Goal: Task Accomplishment & Management: Use online tool/utility

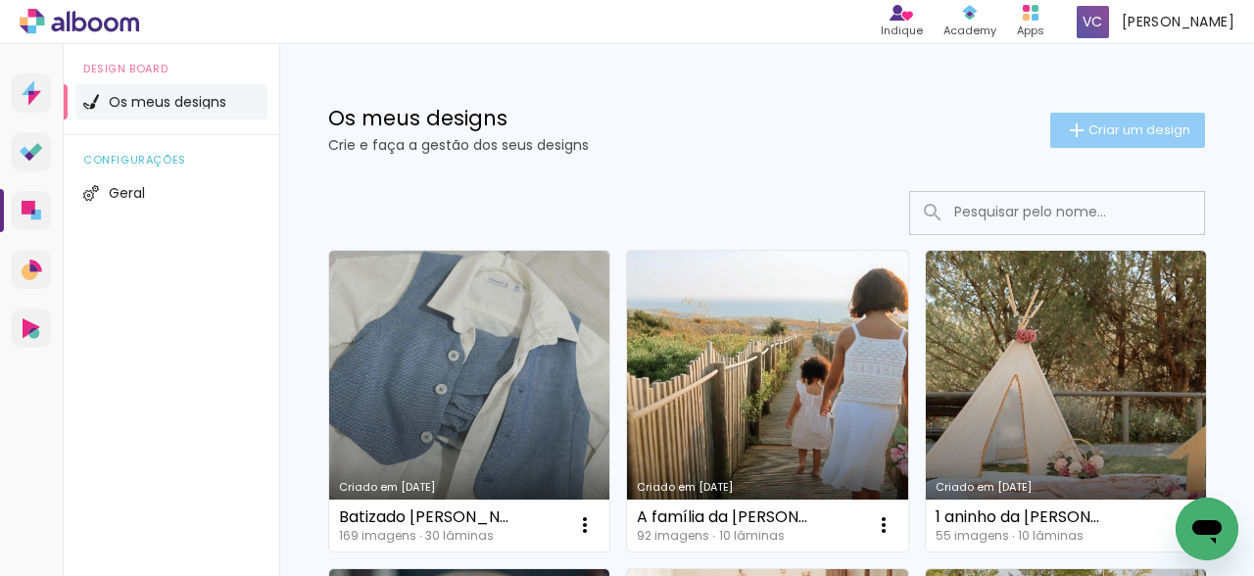
click at [1106, 136] on span "Criar um design" at bounding box center [1139, 129] width 102 height 13
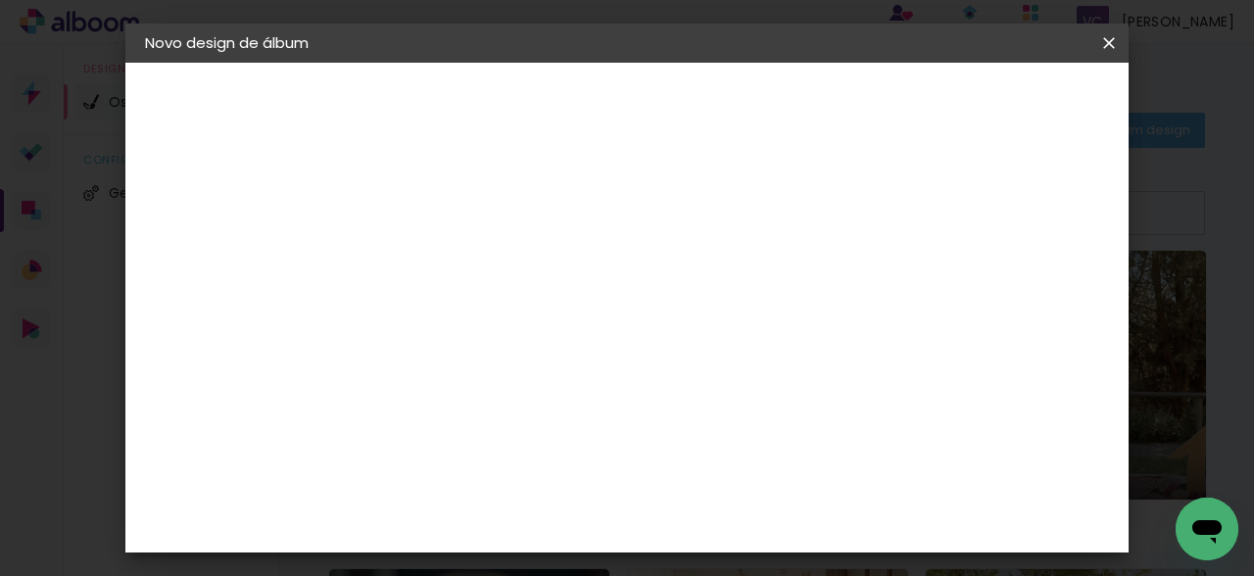
click at [465, 262] on input at bounding box center [465, 263] width 0 height 30
type input "[PERSON_NAME] - 1 aninho"
click at [0, 0] on slot "Avançar" at bounding box center [0, 0] width 0 height 0
click at [581, 431] on paper-item "DreambooksPro" at bounding box center [494, 442] width 171 height 43
click at [0, 0] on slot "Avançar" at bounding box center [0, 0] width 0 height 0
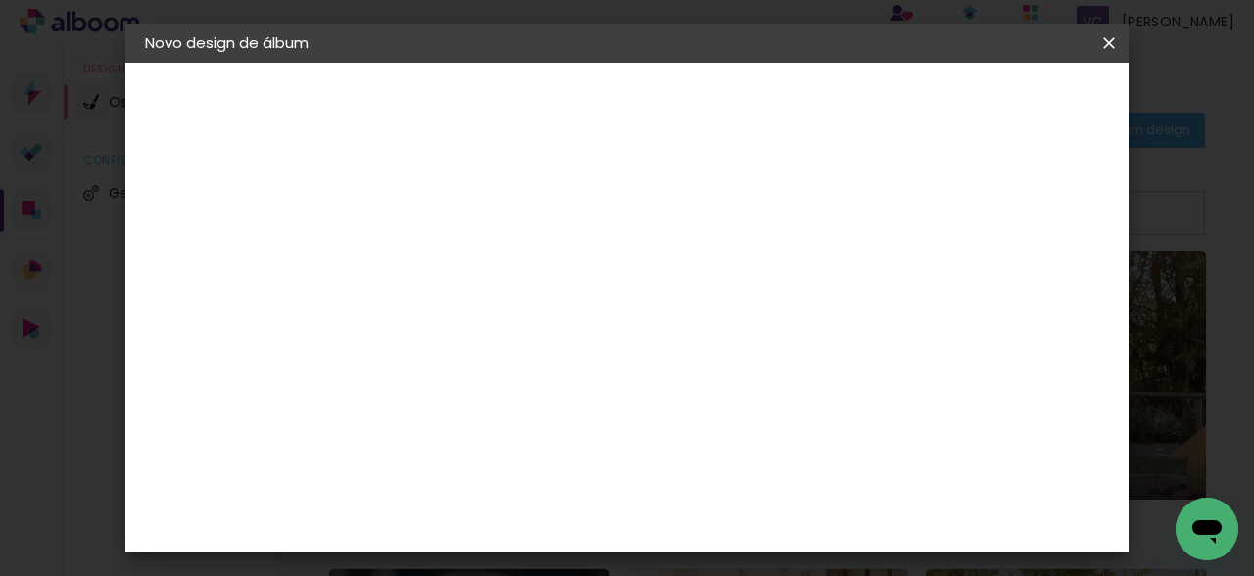
click at [542, 326] on input "text" at bounding box center [503, 341] width 76 height 30
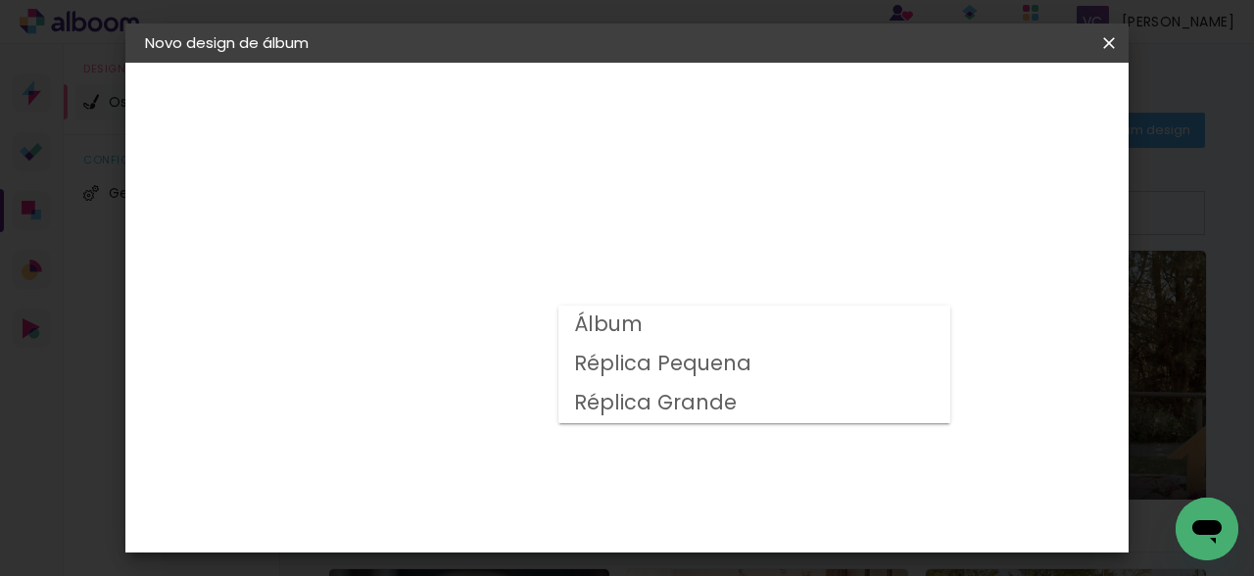
click at [714, 332] on paper-item "Álbum" at bounding box center [754, 325] width 392 height 39
type input "Álbum"
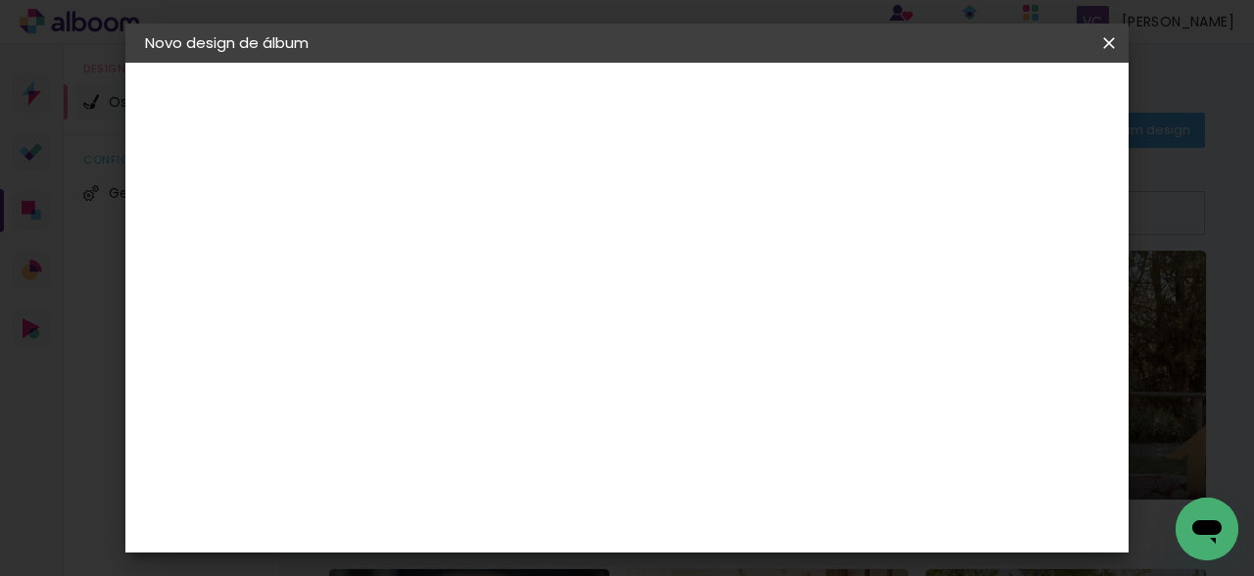
scroll to position [475, 0]
click at [597, 414] on span "20 × 20" at bounding box center [551, 434] width 91 height 40
click at [0, 0] on slot "Avançar" at bounding box center [0, 0] width 0 height 0
click at [601, 211] on div at bounding box center [593, 212] width 18 height 18
type paper-checkbox "on"
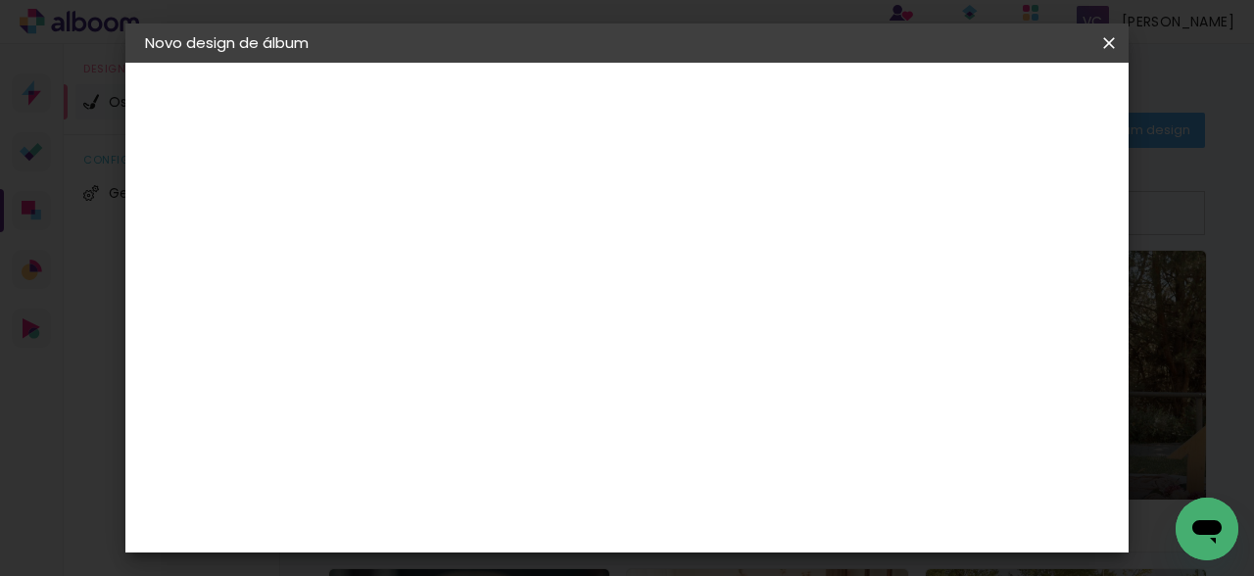
click at [723, 97] on span "Iniciar design" at bounding box center [700, 110] width 45 height 27
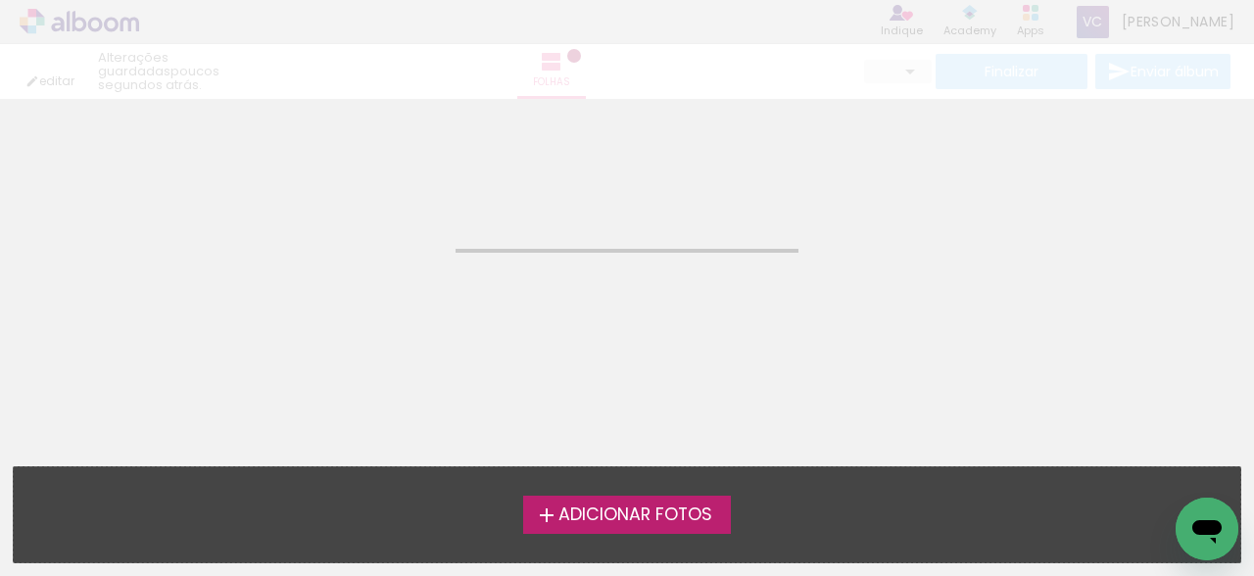
click at [637, 512] on span "Adicionar Fotos" at bounding box center [635, 515] width 154 height 18
click at [0, 0] on input "file" at bounding box center [0, 0] width 0 height 0
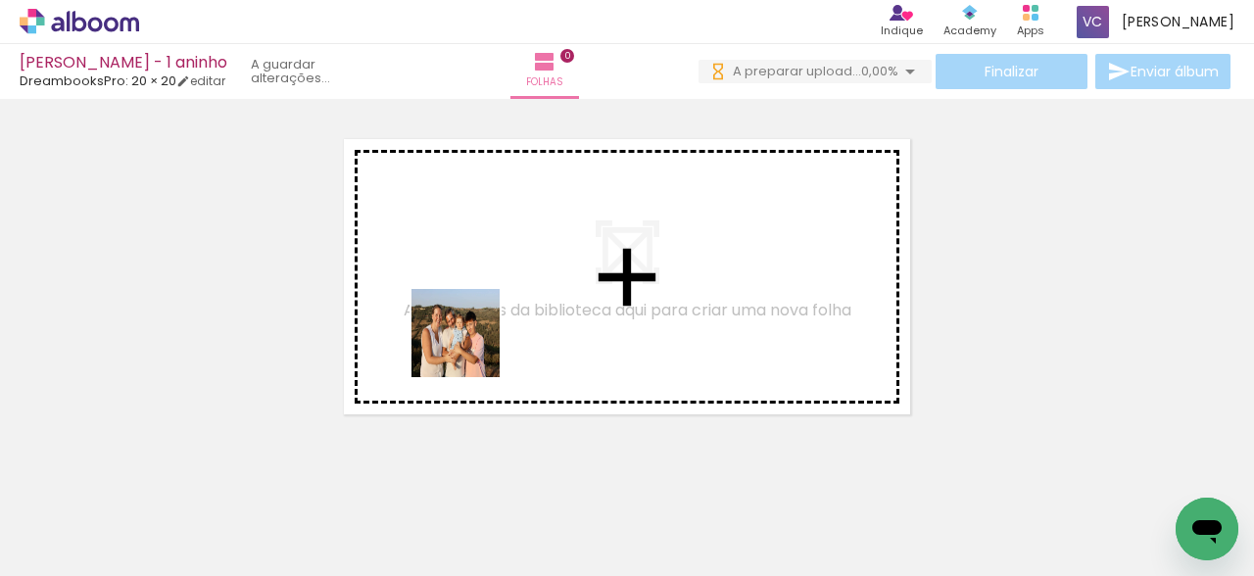
drag, startPoint x: 200, startPoint y: 526, endPoint x: 421, endPoint y: 464, distance: 229.8
click at [499, 327] on quentale-workspace at bounding box center [627, 288] width 1254 height 576
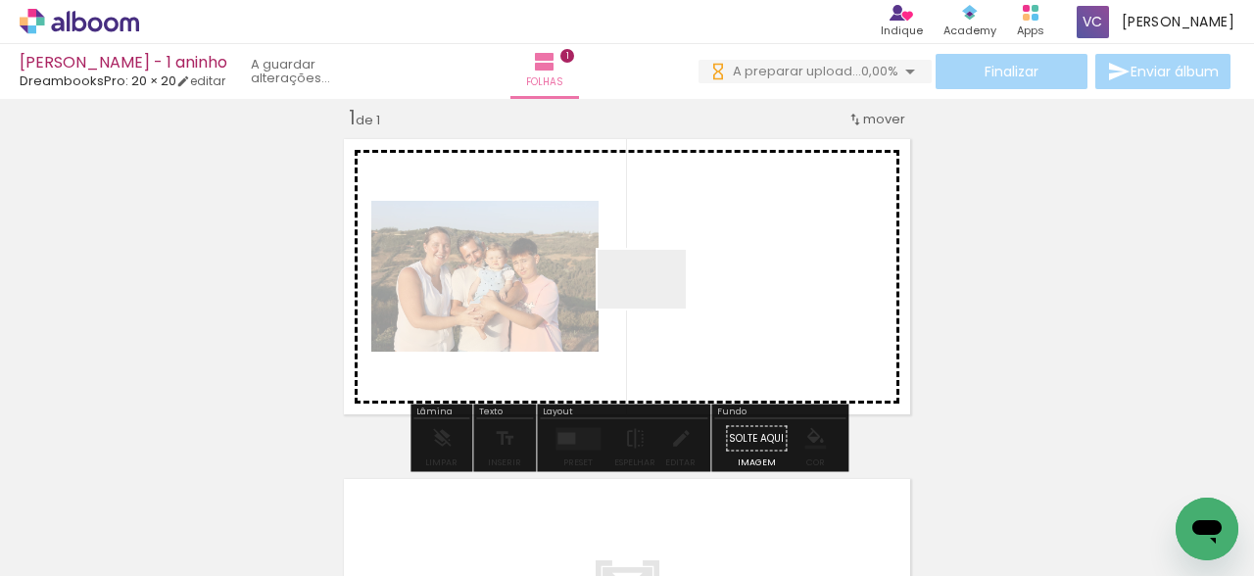
drag, startPoint x: 311, startPoint y: 524, endPoint x: 681, endPoint y: 295, distance: 434.6
click at [681, 295] on quentale-workspace at bounding box center [627, 288] width 1254 height 576
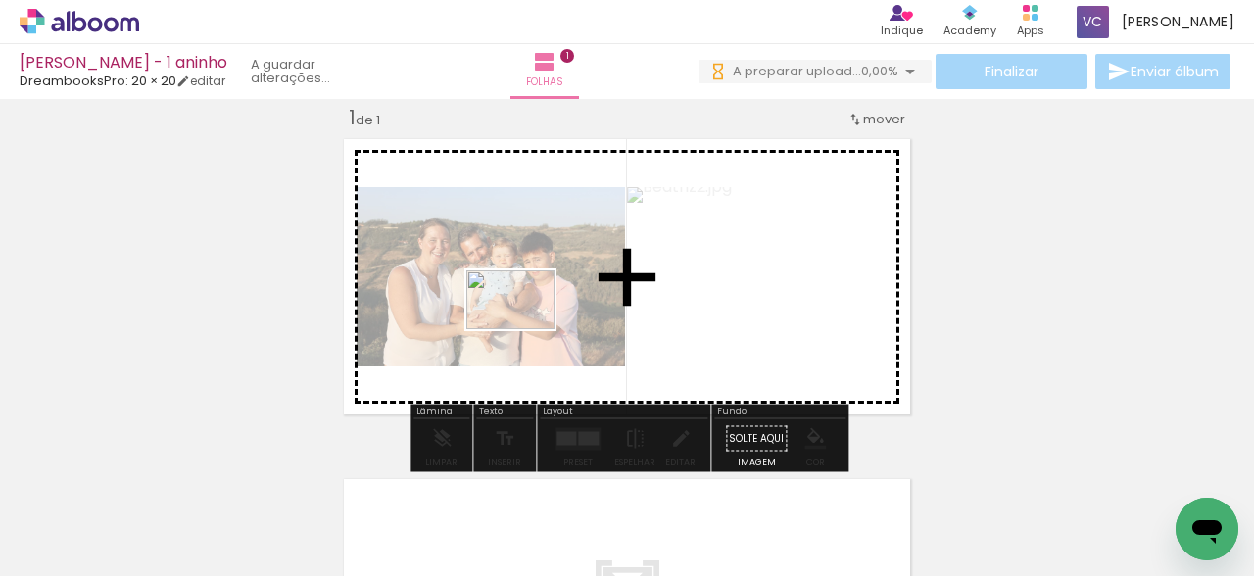
drag, startPoint x: 424, startPoint y: 527, endPoint x: 525, endPoint y: 329, distance: 222.1
click at [525, 329] on quentale-workspace at bounding box center [627, 288] width 1254 height 576
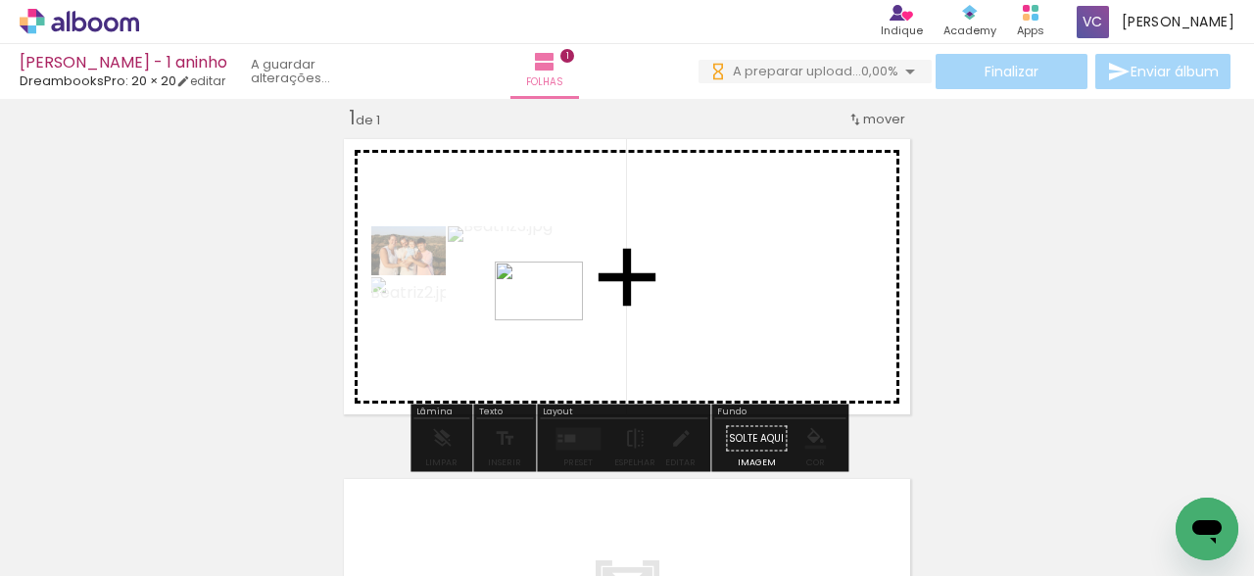
drag, startPoint x: 540, startPoint y: 516, endPoint x: 552, endPoint y: 318, distance: 198.2
click at [552, 318] on quentale-workspace at bounding box center [627, 288] width 1254 height 576
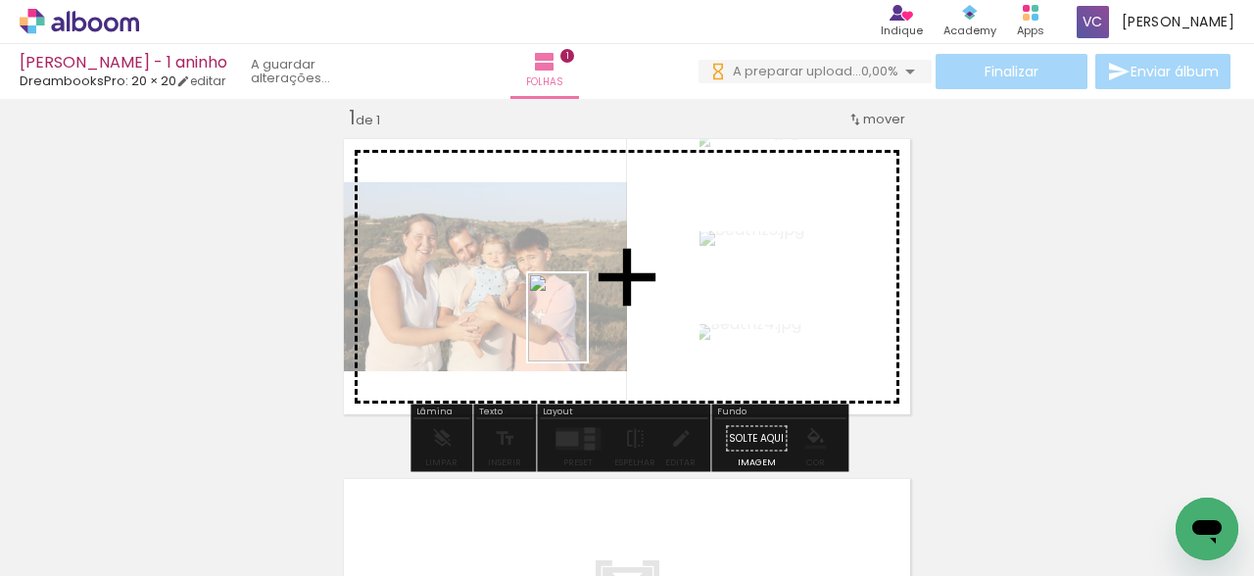
drag, startPoint x: 647, startPoint y: 529, endPoint x: 587, endPoint y: 330, distance: 207.9
click at [587, 330] on quentale-workspace at bounding box center [627, 288] width 1254 height 576
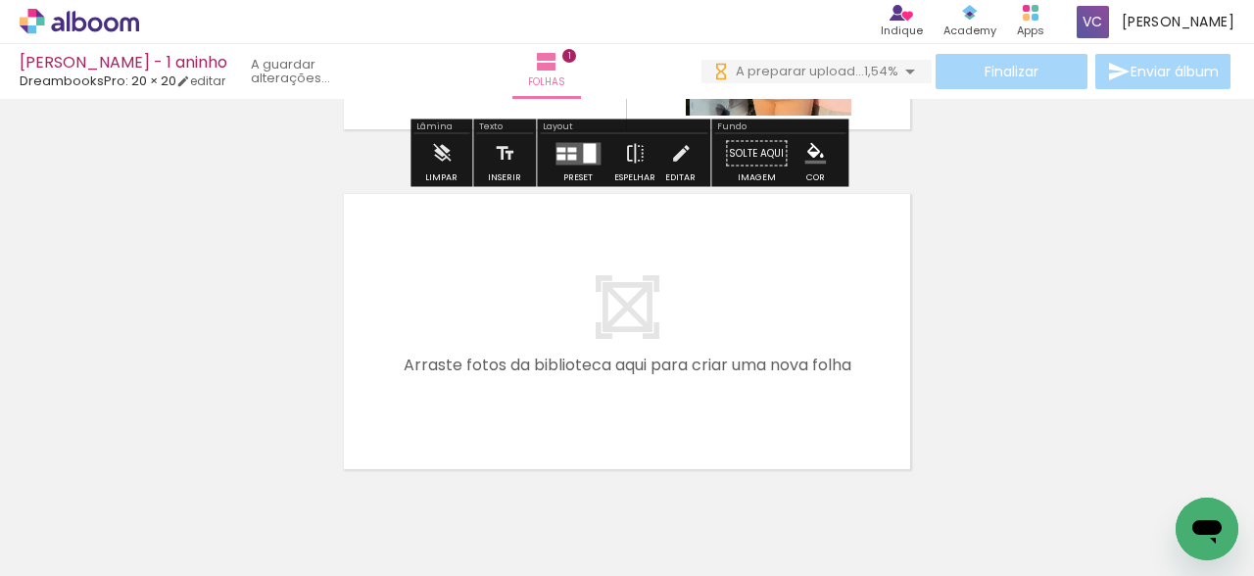
scroll to position [0, 350]
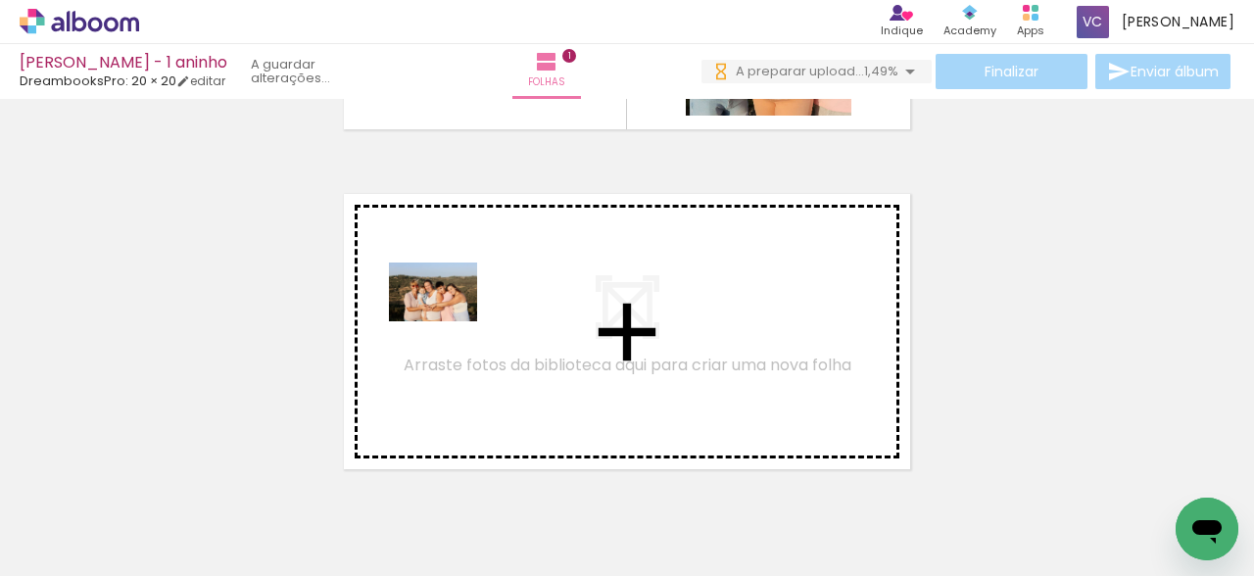
drag, startPoint x: 393, startPoint y: 518, endPoint x: 450, endPoint y: 308, distance: 218.1
click at [450, 308] on quentale-workspace at bounding box center [627, 288] width 1254 height 576
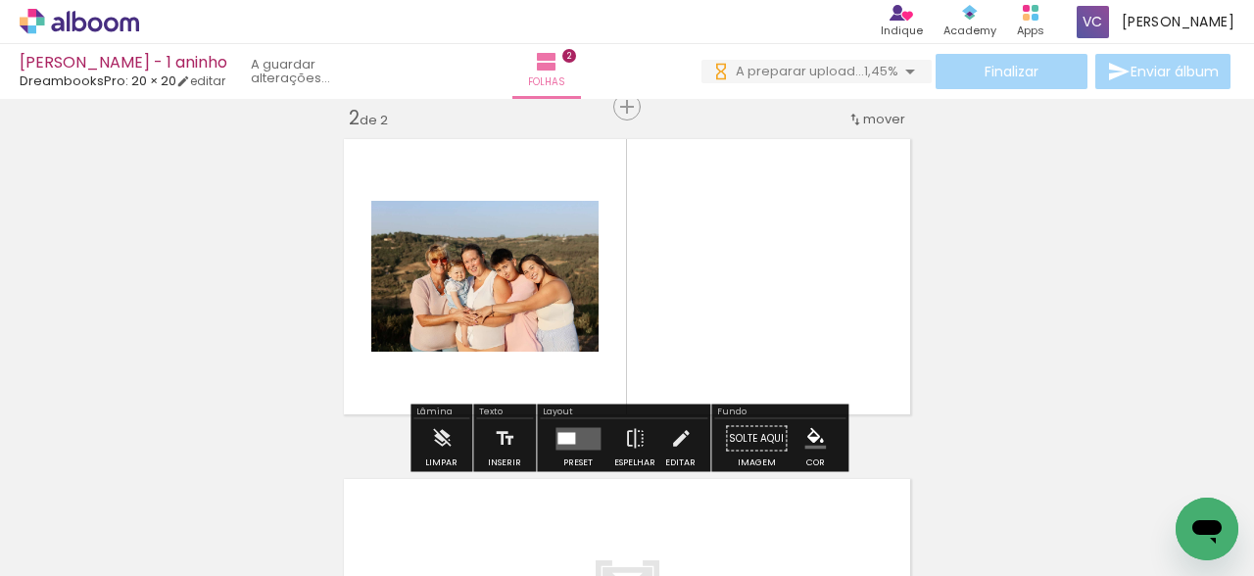
scroll to position [0, 0]
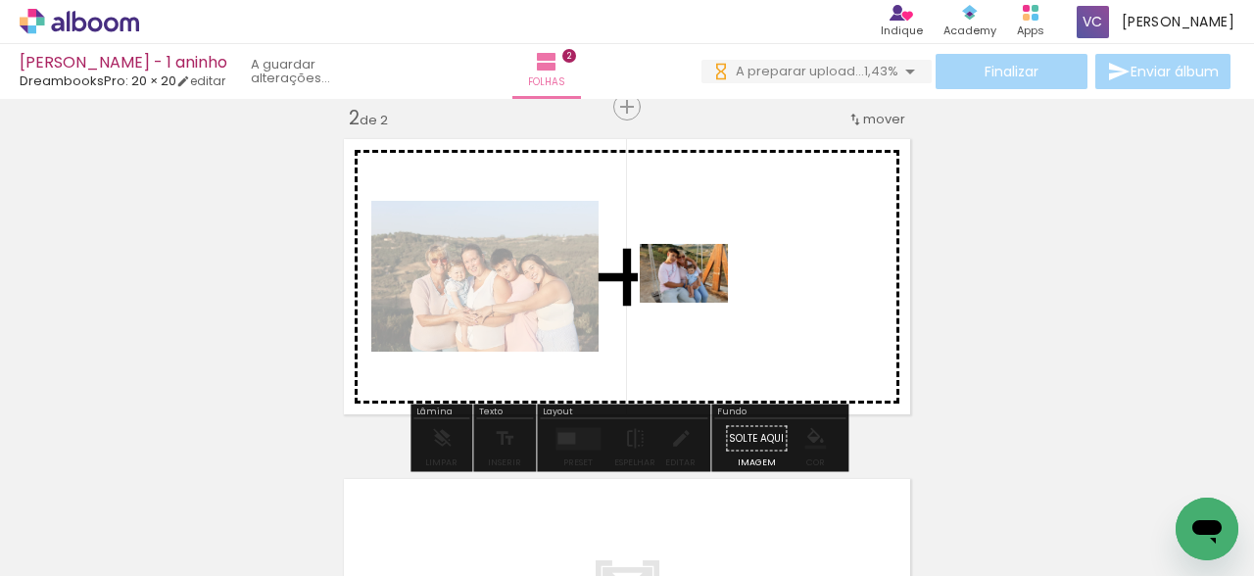
drag, startPoint x: 622, startPoint y: 513, endPoint x: 698, endPoint y: 303, distance: 224.0
click at [698, 303] on quentale-workspace at bounding box center [627, 288] width 1254 height 576
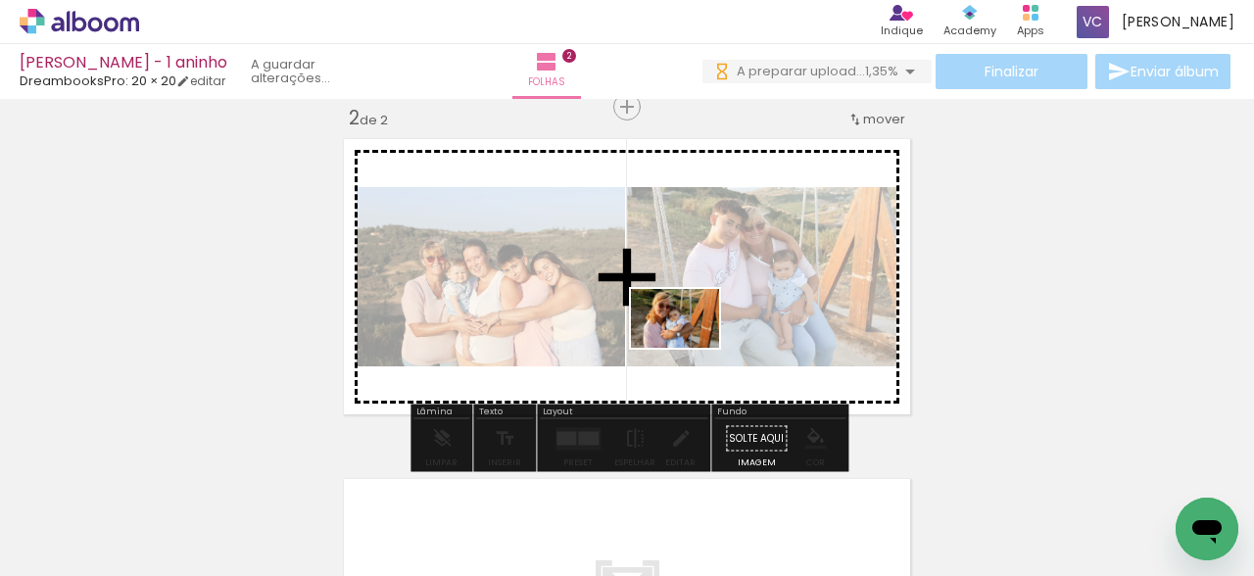
drag, startPoint x: 735, startPoint y: 519, endPoint x: 689, endPoint y: 345, distance: 180.3
click at [689, 346] on quentale-workspace at bounding box center [627, 288] width 1254 height 576
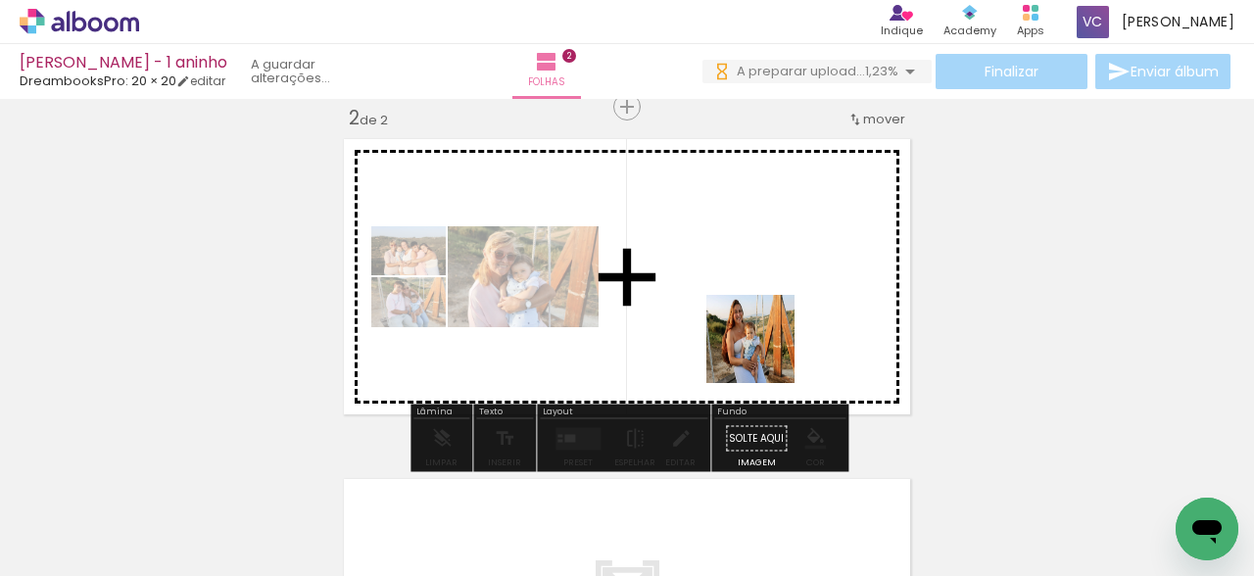
drag, startPoint x: 1066, startPoint y: 520, endPoint x: 761, endPoint y: 341, distance: 353.4
click at [761, 341] on quentale-workspace at bounding box center [627, 288] width 1254 height 576
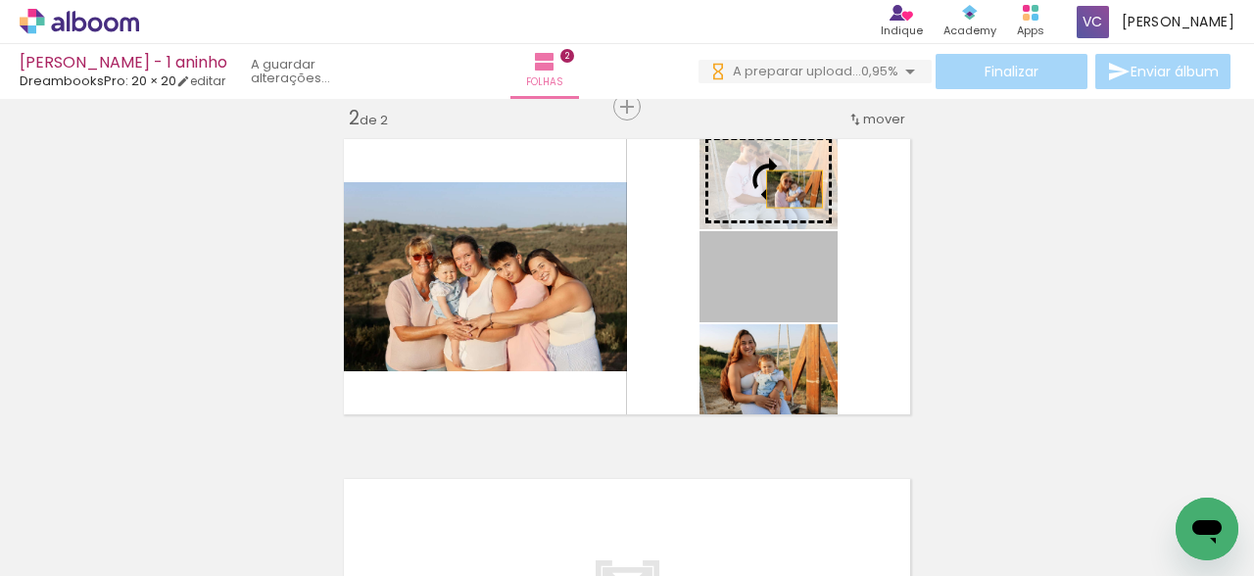
drag, startPoint x: 806, startPoint y: 296, endPoint x: 793, endPoint y: 188, distance: 108.5
click at [0, 0] on slot at bounding box center [0, 0] width 0 height 0
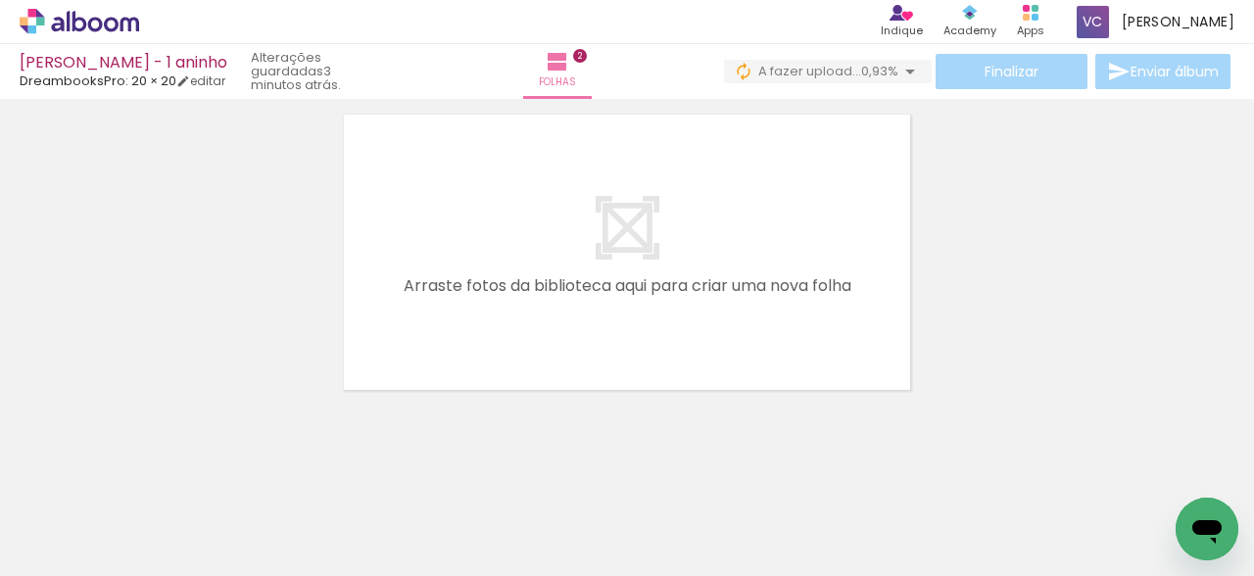
scroll to position [0, 1512]
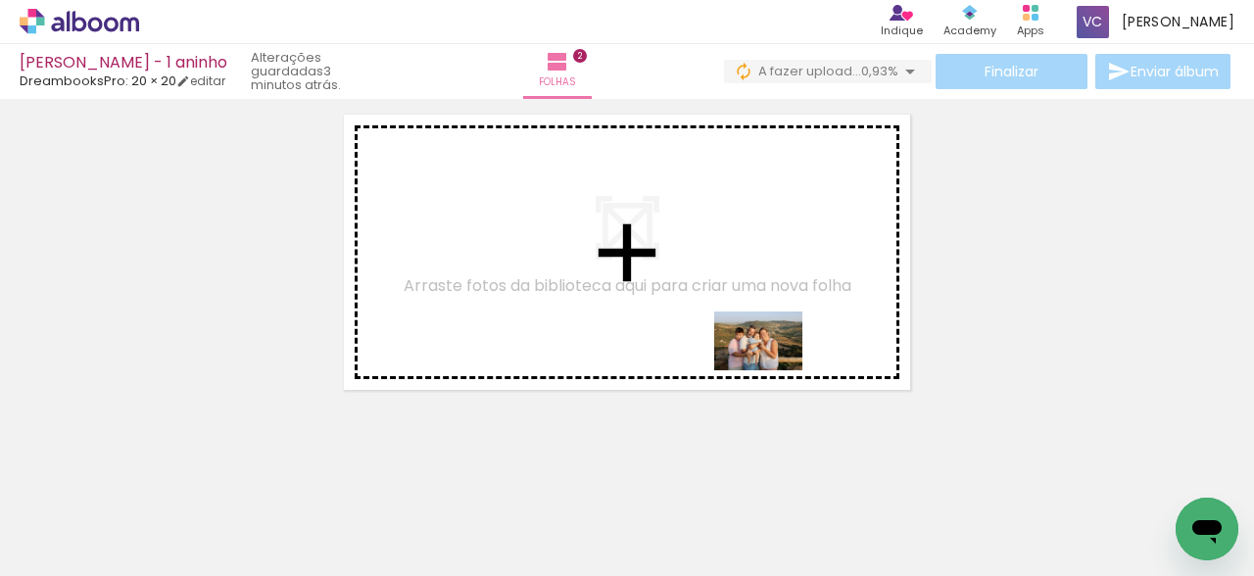
drag, startPoint x: 882, startPoint y: 522, endPoint x: 766, endPoint y: 360, distance: 199.2
click at [766, 360] on quentale-workspace at bounding box center [627, 288] width 1254 height 576
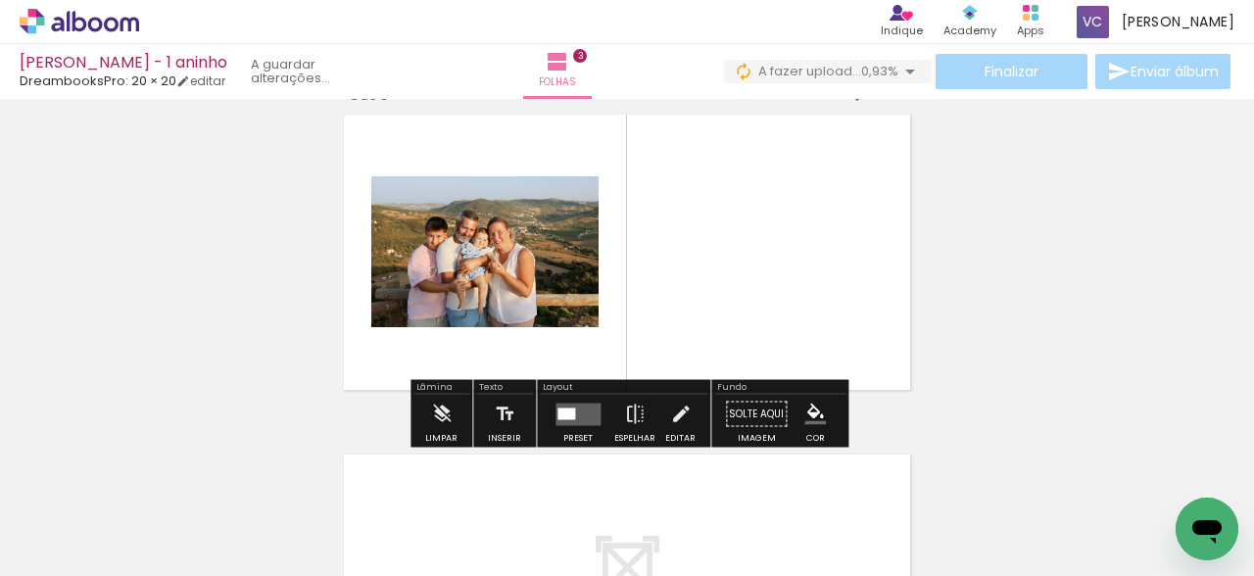
scroll to position [704, 0]
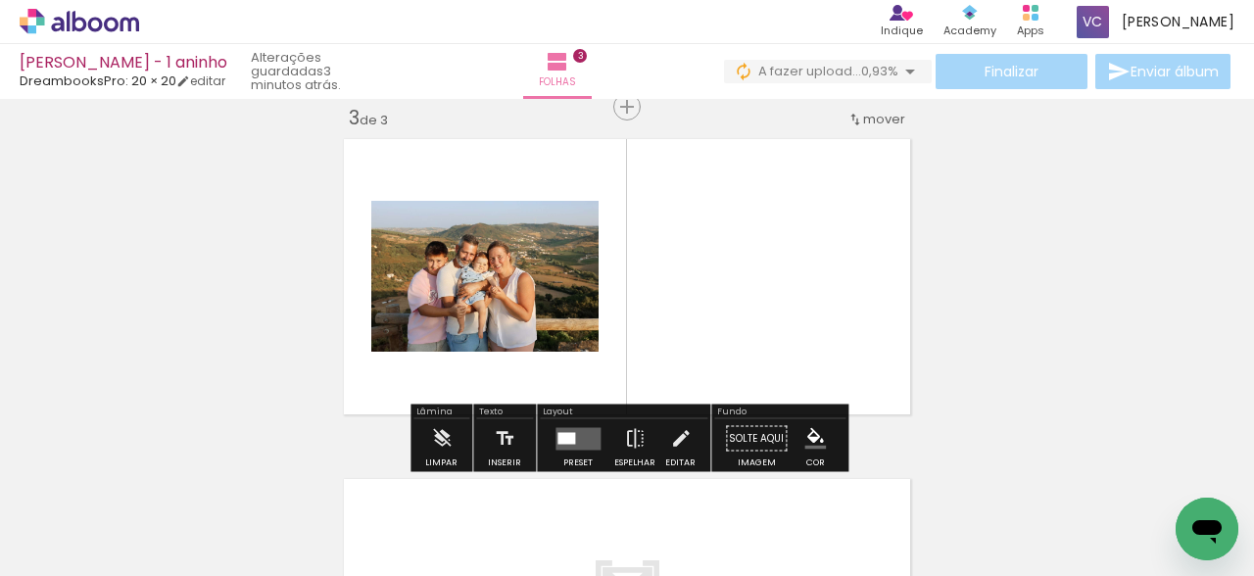
click at [565, 437] on div at bounding box center [566, 438] width 18 height 12
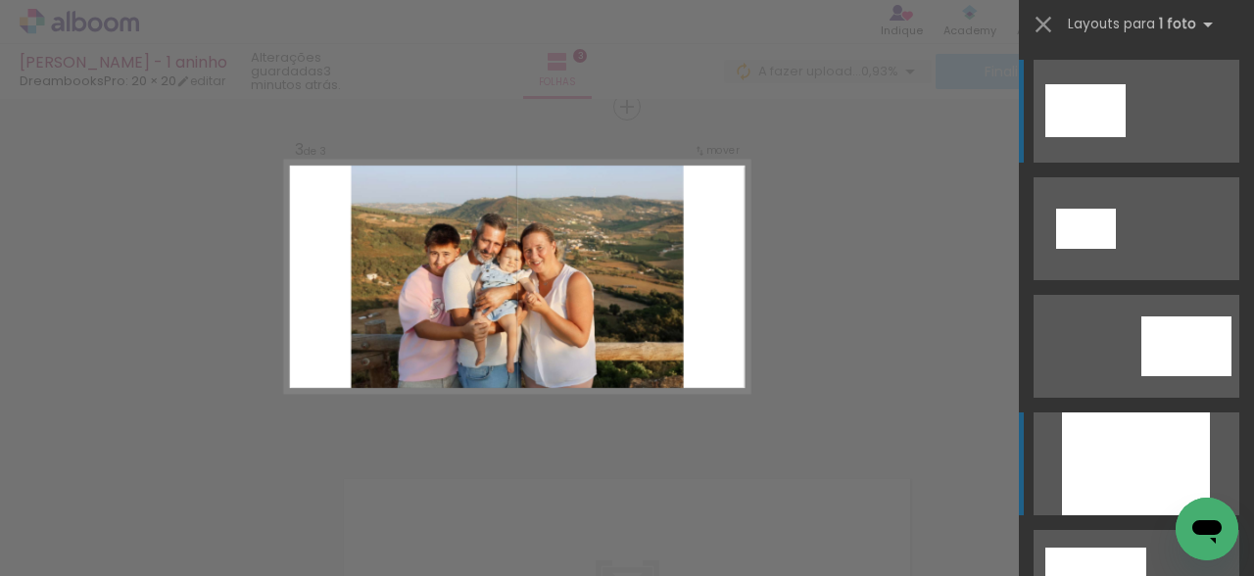
click at [1095, 454] on div at bounding box center [1136, 463] width 148 height 103
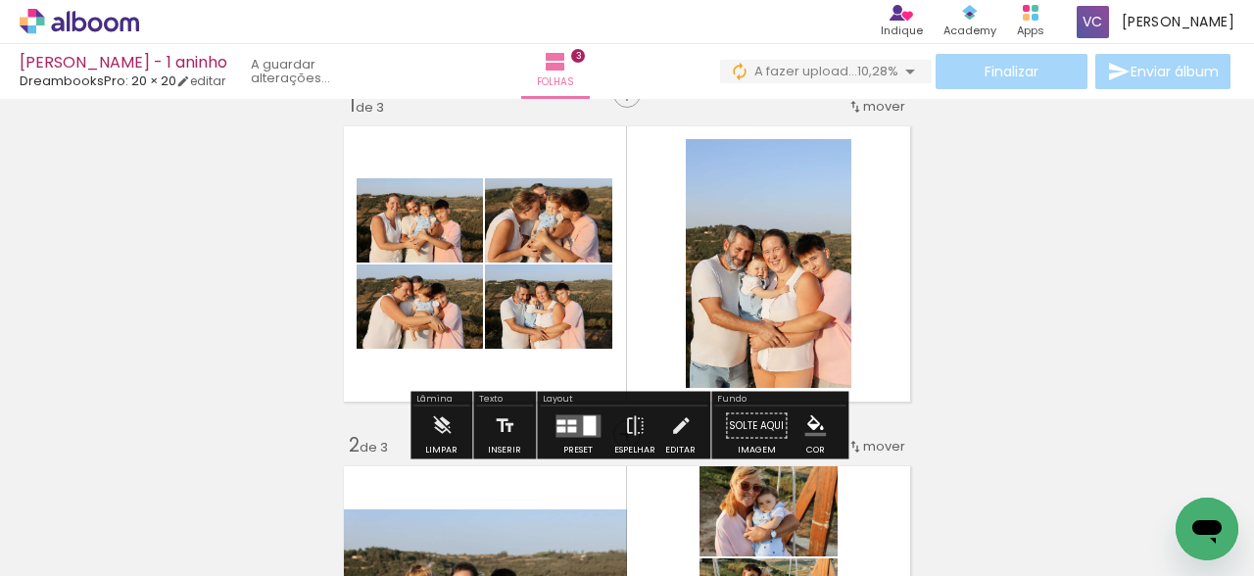
scroll to position [0, 1116]
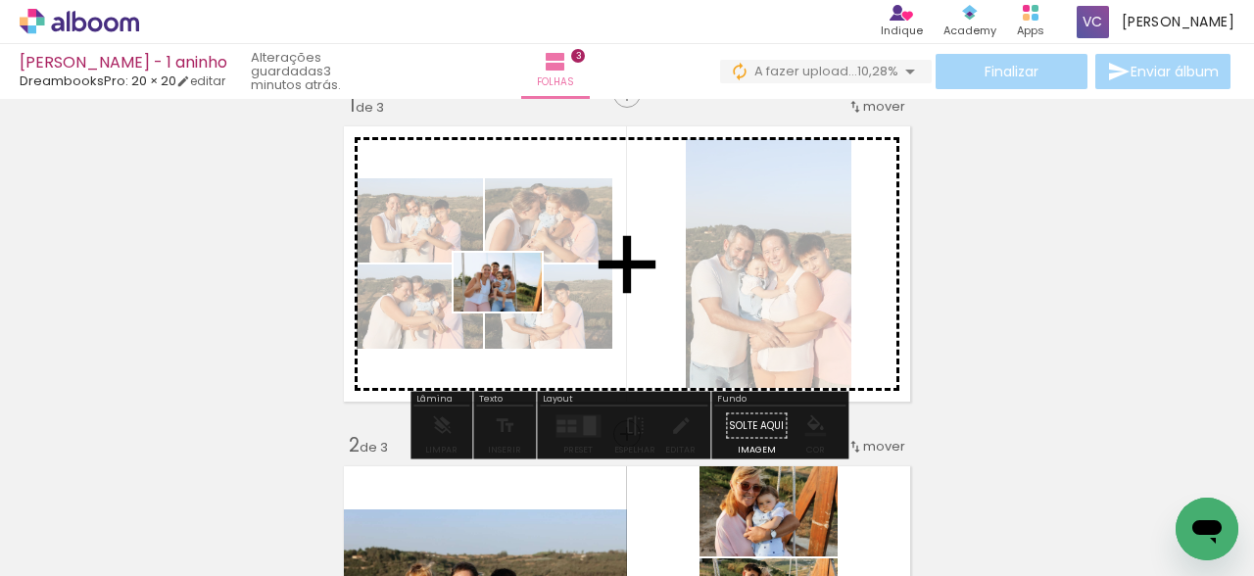
drag, startPoint x: 516, startPoint y: 522, endPoint x: 538, endPoint y: 339, distance: 184.4
click at [511, 308] on quentale-workspace at bounding box center [627, 288] width 1254 height 576
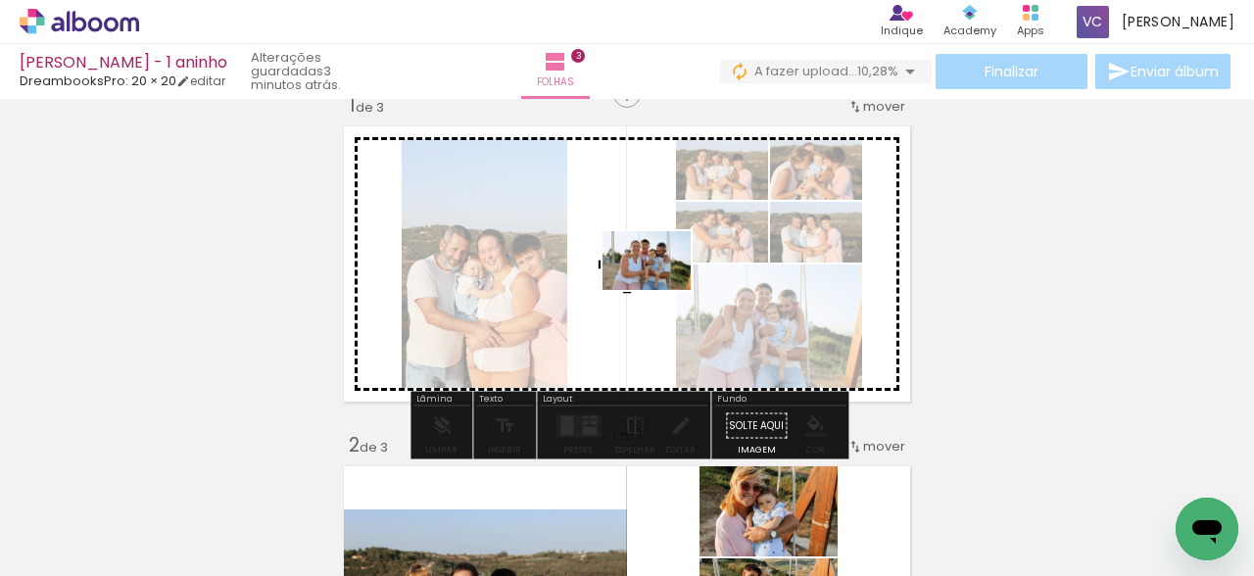
drag, startPoint x: 615, startPoint y: 514, endPoint x: 664, endPoint y: 279, distance: 240.1
click at [664, 279] on quentale-workspace at bounding box center [627, 288] width 1254 height 576
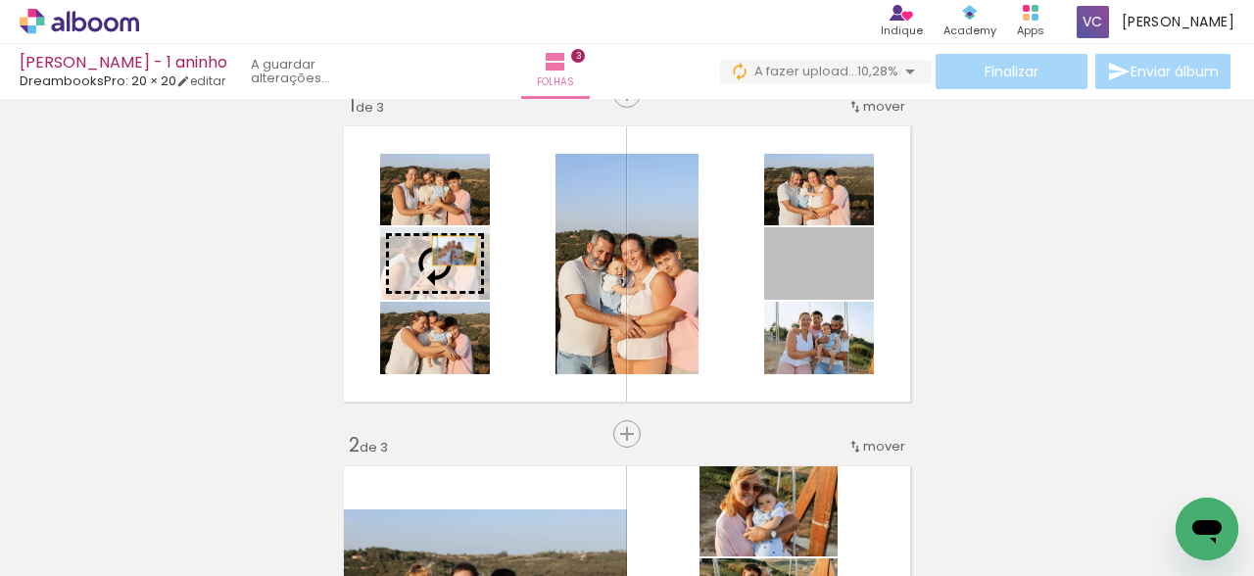
drag, startPoint x: 858, startPoint y: 280, endPoint x: 443, endPoint y: 256, distance: 416.0
click at [0, 0] on slot at bounding box center [0, 0] width 0 height 0
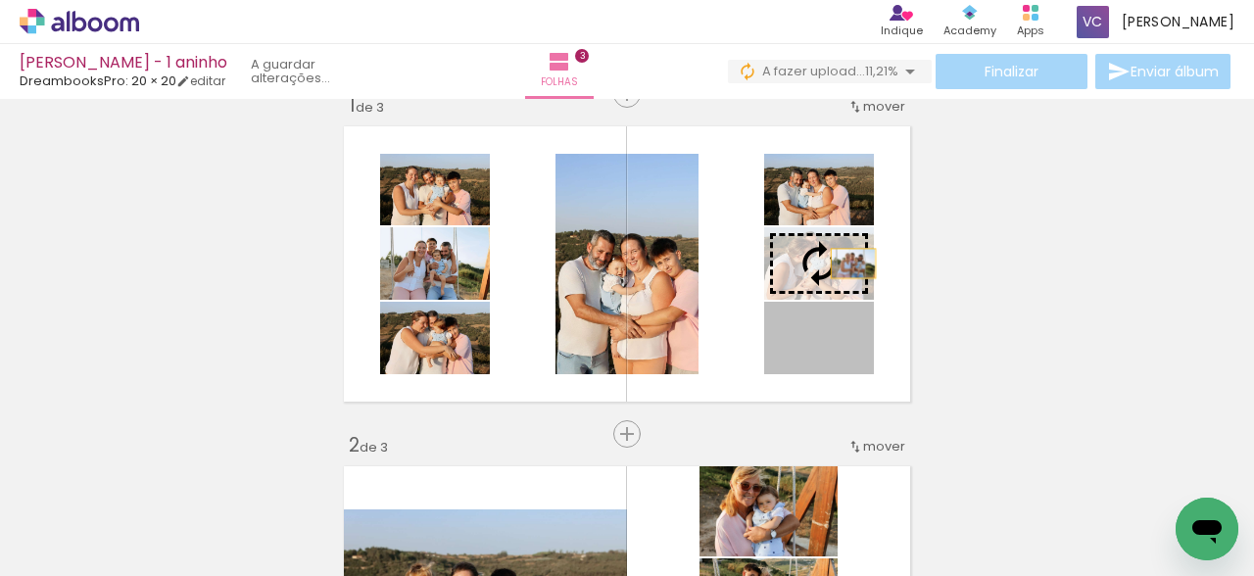
drag, startPoint x: 857, startPoint y: 350, endPoint x: 852, endPoint y: 263, distance: 86.3
click at [0, 0] on slot at bounding box center [0, 0] width 0 height 0
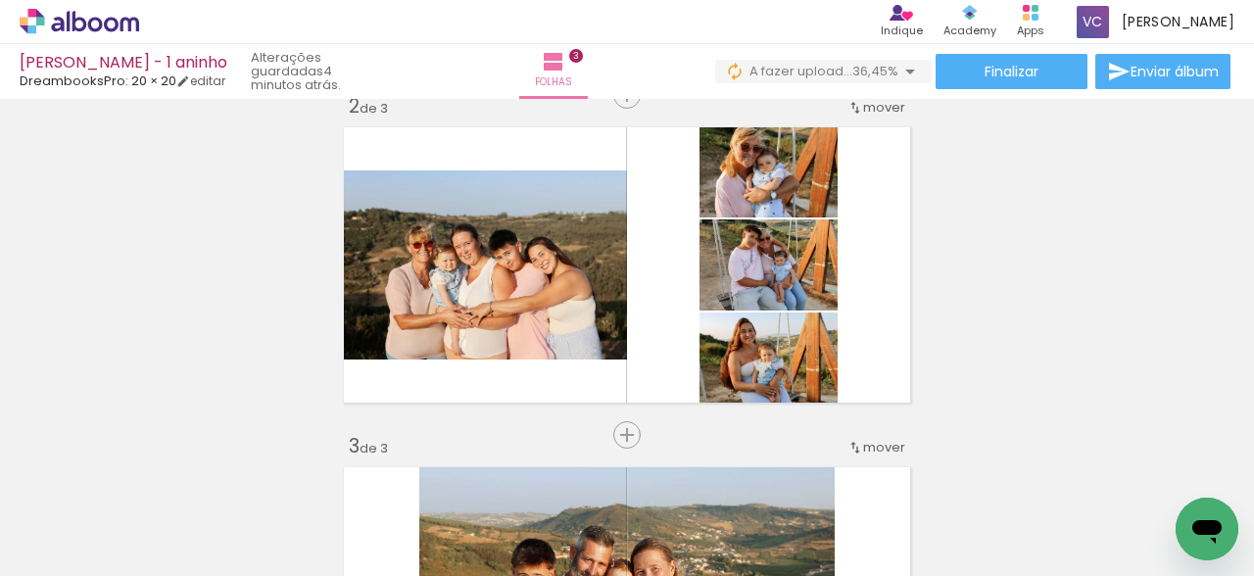
scroll to position [0, 1127]
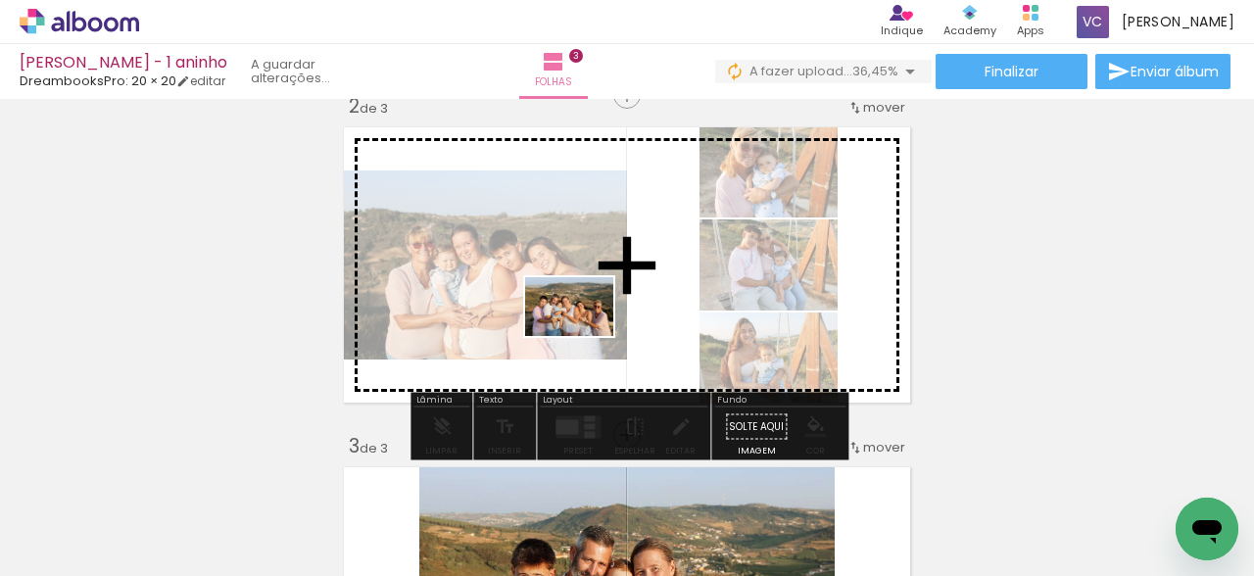
drag, startPoint x: 940, startPoint y: 514, endPoint x: 573, endPoint y: 331, distance: 410.4
click at [573, 331] on quentale-workspace at bounding box center [627, 288] width 1254 height 576
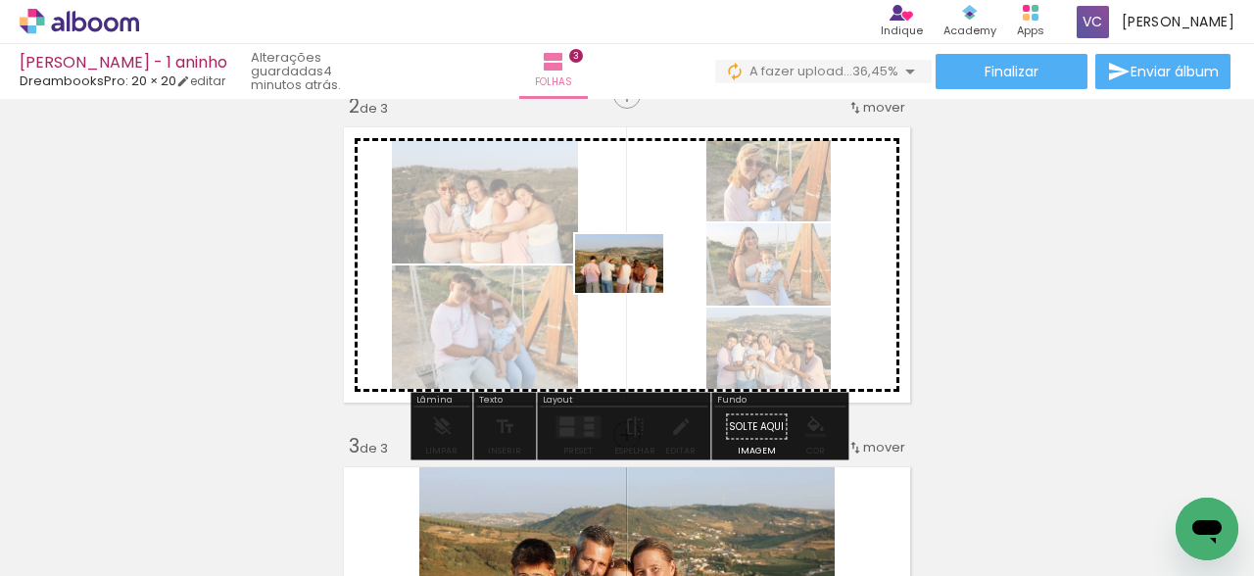
drag, startPoint x: 742, startPoint y: 520, endPoint x: 630, endPoint y: 287, distance: 258.9
click at [630, 287] on quentale-workspace at bounding box center [627, 288] width 1254 height 576
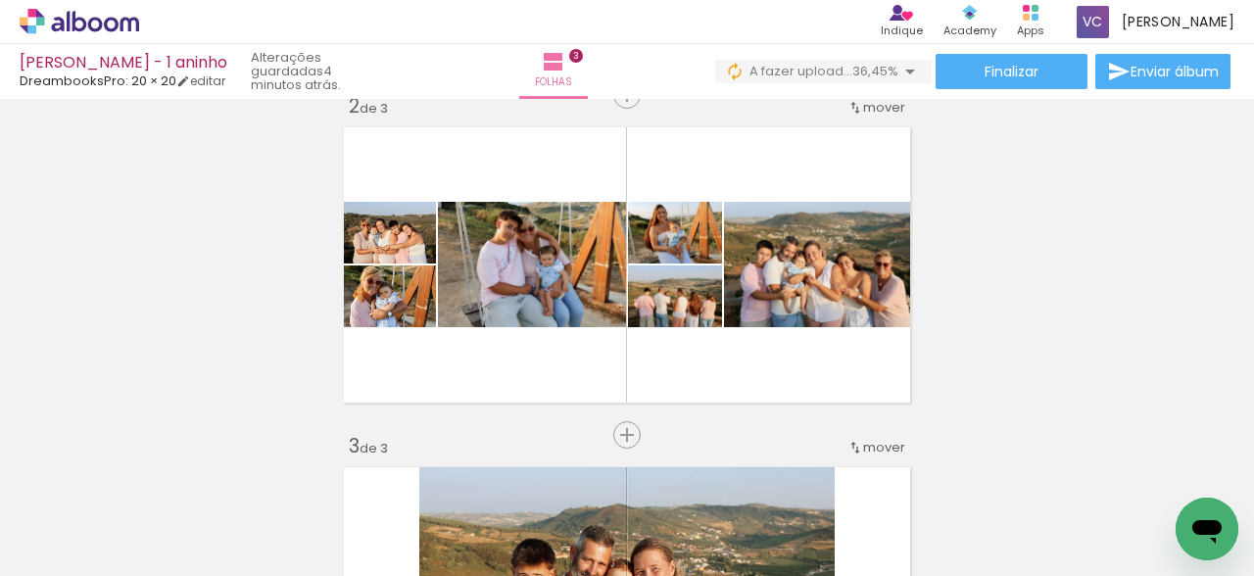
scroll to position [0, 1310]
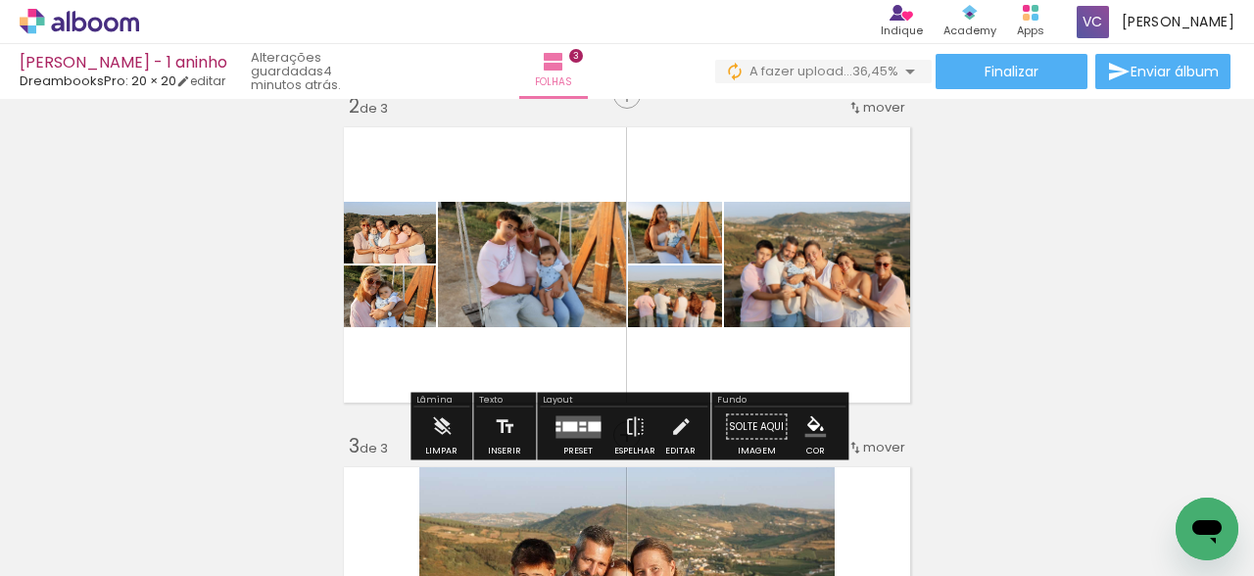
click at [579, 429] on div at bounding box center [582, 429] width 7 height 4
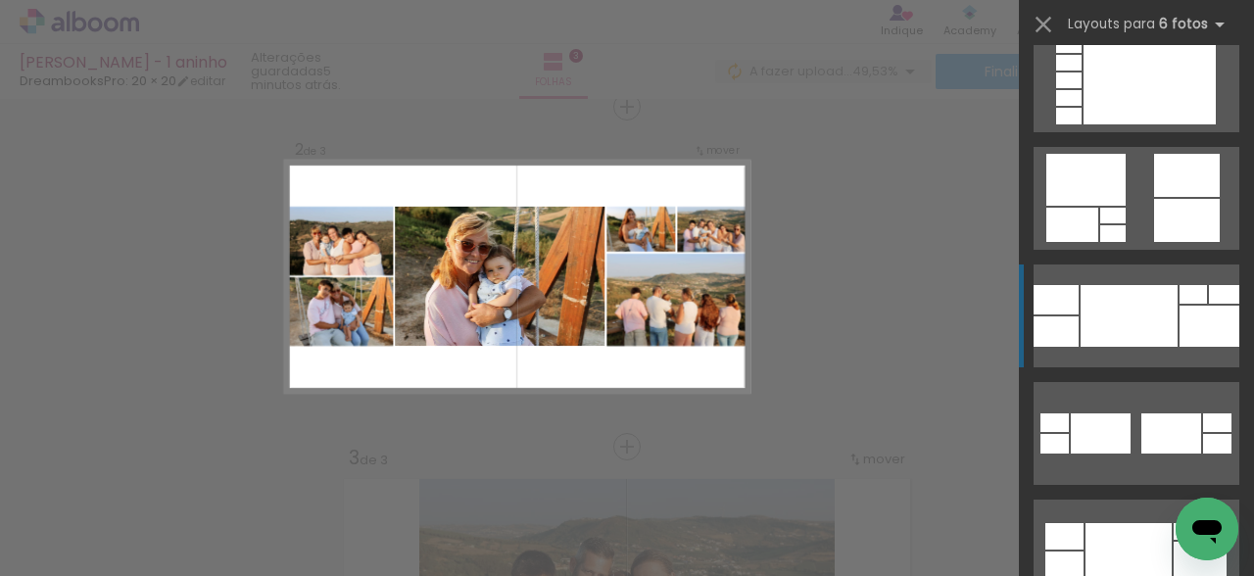
scroll to position [619, 0]
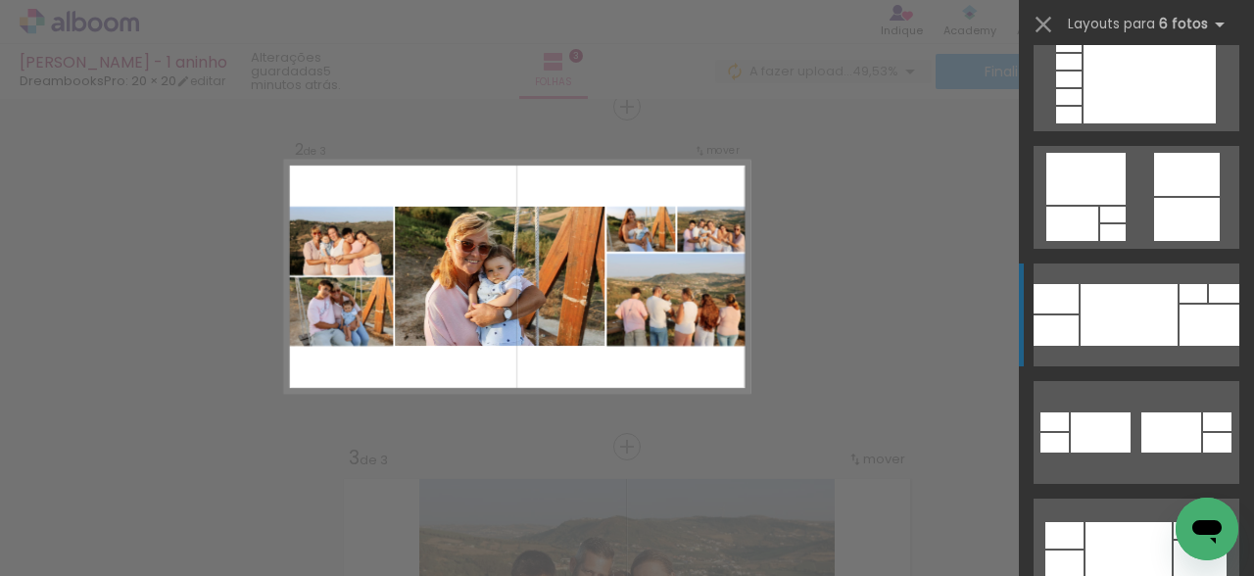
click at [1131, 316] on div at bounding box center [1128, 315] width 97 height 62
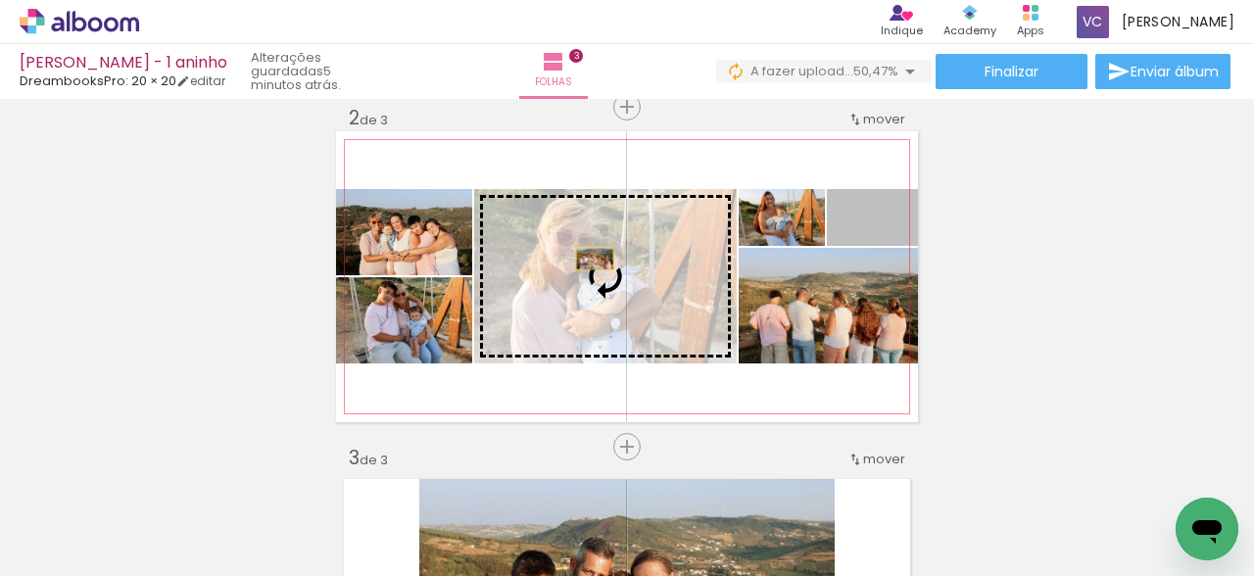
drag, startPoint x: 833, startPoint y: 197, endPoint x: 579, endPoint y: 258, distance: 261.8
click at [0, 0] on slot at bounding box center [0, 0] width 0 height 0
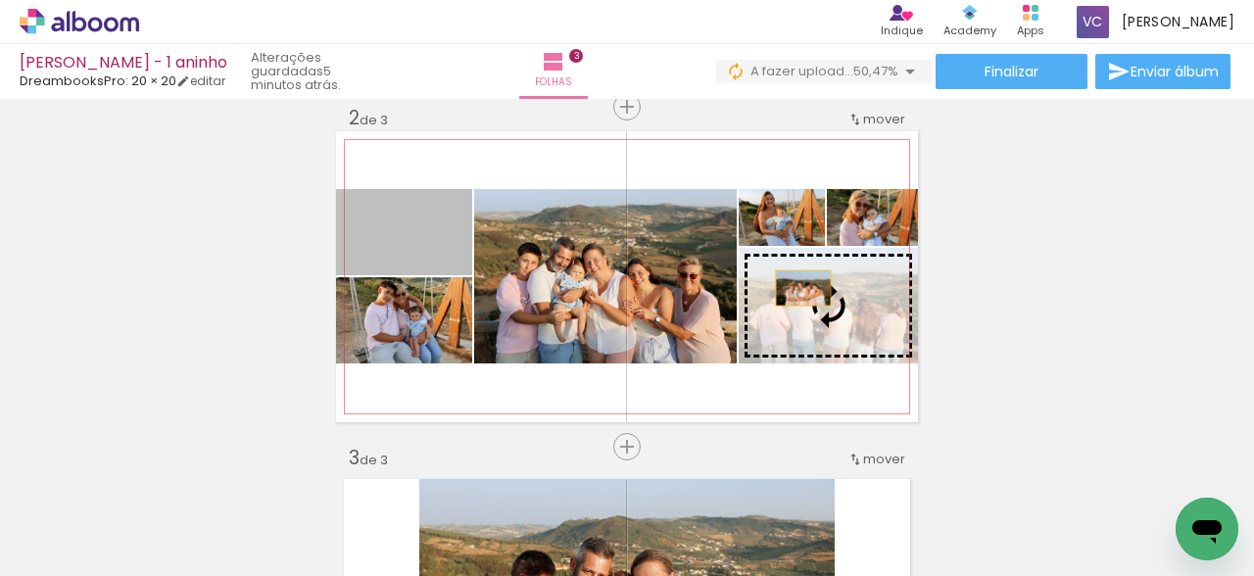
drag, startPoint x: 446, startPoint y: 261, endPoint x: 825, endPoint y: 283, distance: 379.6
click at [0, 0] on slot at bounding box center [0, 0] width 0 height 0
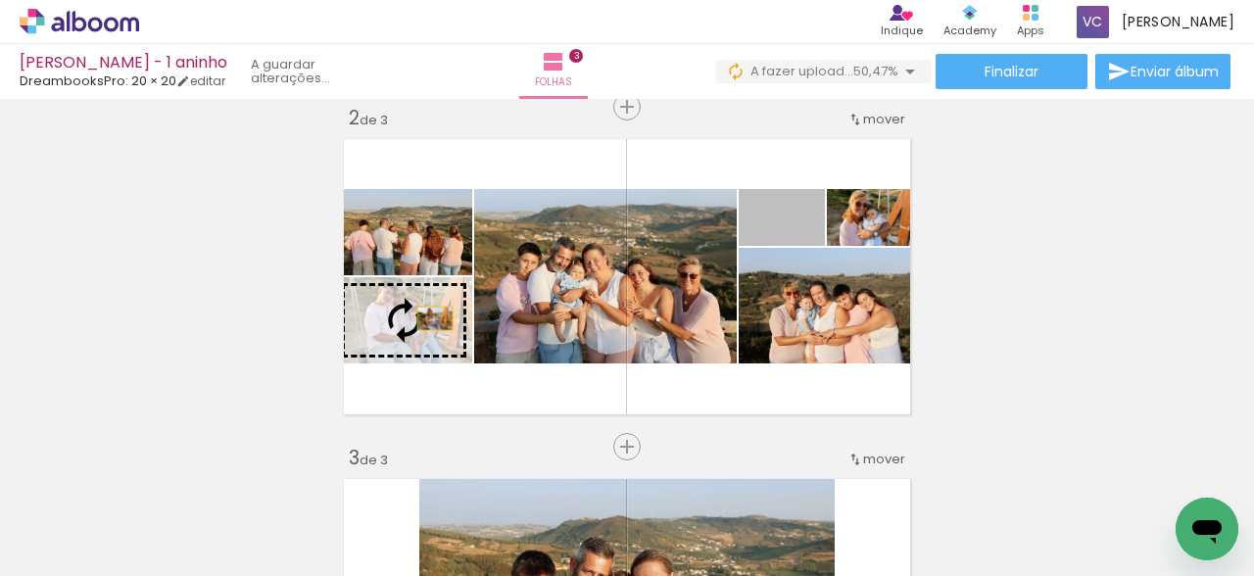
drag, startPoint x: 820, startPoint y: 218, endPoint x: 434, endPoint y: 315, distance: 397.9
click at [0, 0] on slot at bounding box center [0, 0] width 0 height 0
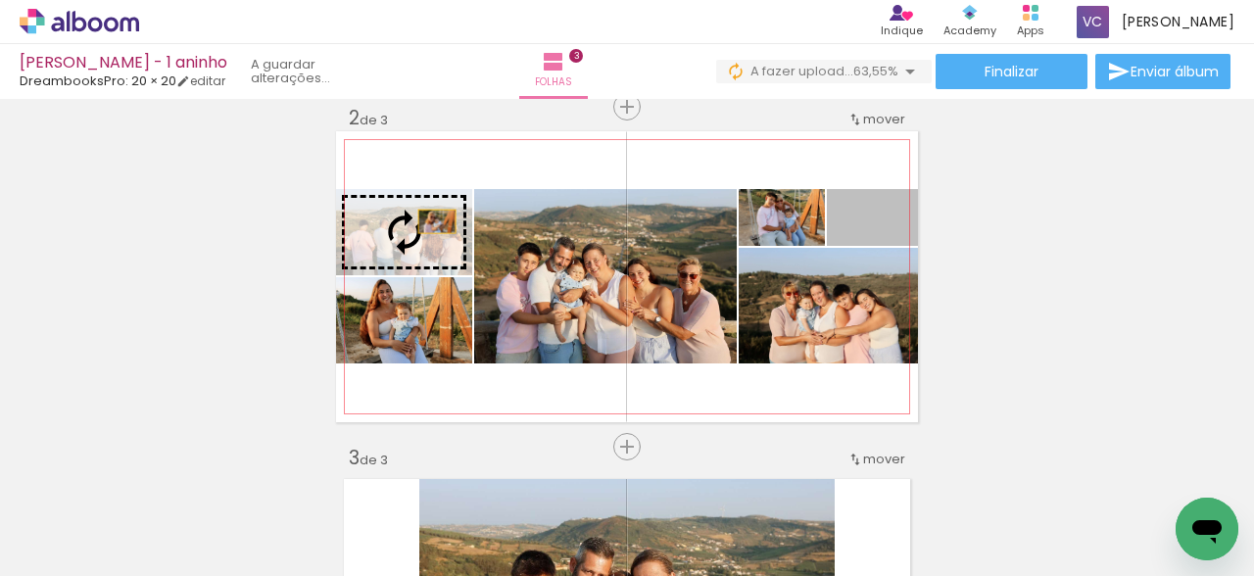
drag, startPoint x: 851, startPoint y: 189, endPoint x: 430, endPoint y: 220, distance: 422.3
click at [0, 0] on slot at bounding box center [0, 0] width 0 height 0
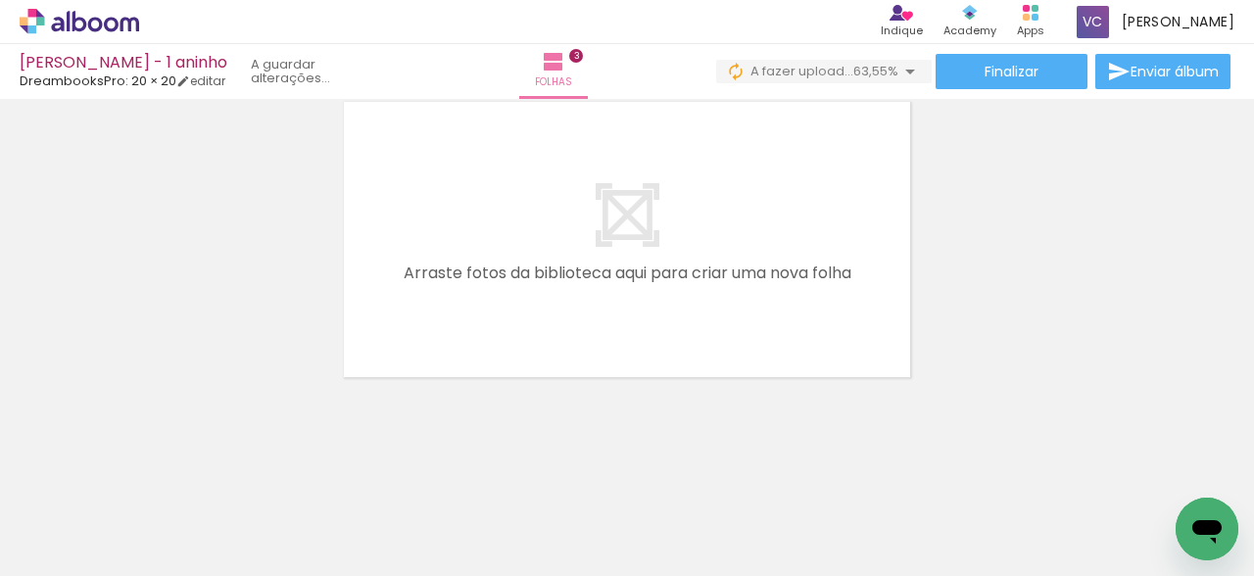
scroll to position [0, 2126]
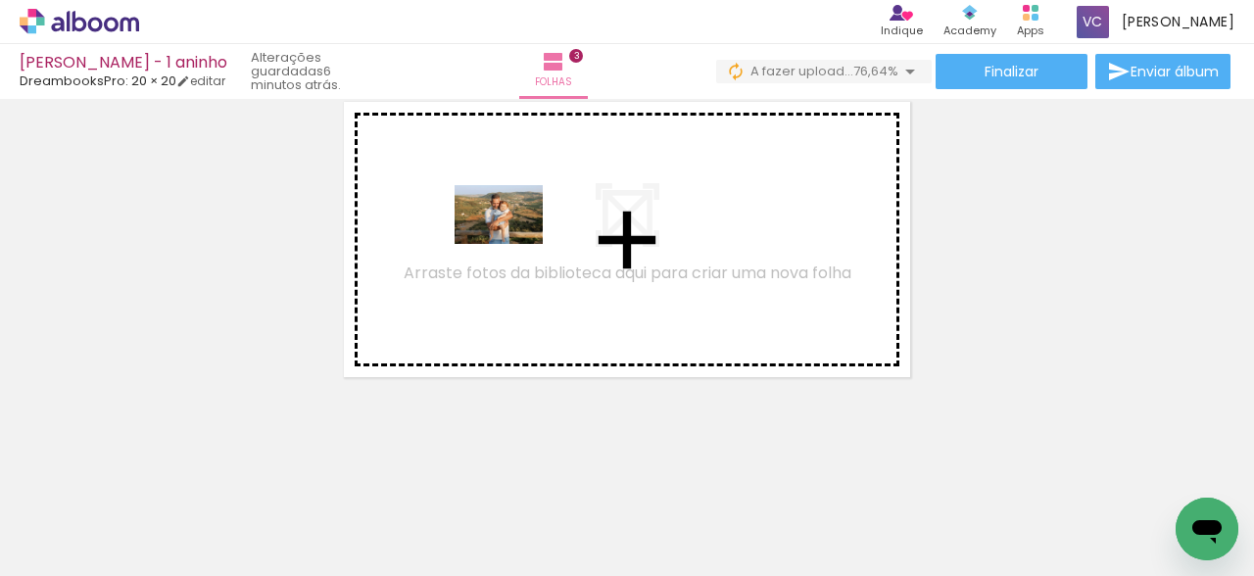
drag, startPoint x: 375, startPoint y: 518, endPoint x: 520, endPoint y: 228, distance: 324.1
click at [520, 228] on quentale-workspace at bounding box center [627, 288] width 1254 height 576
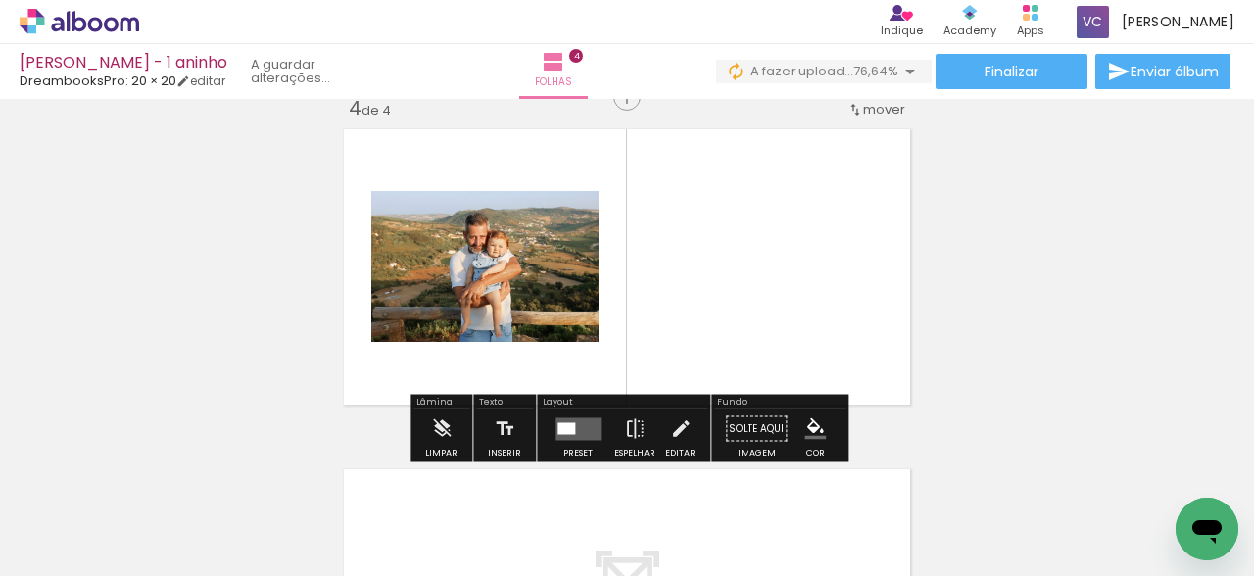
scroll to position [1044, 0]
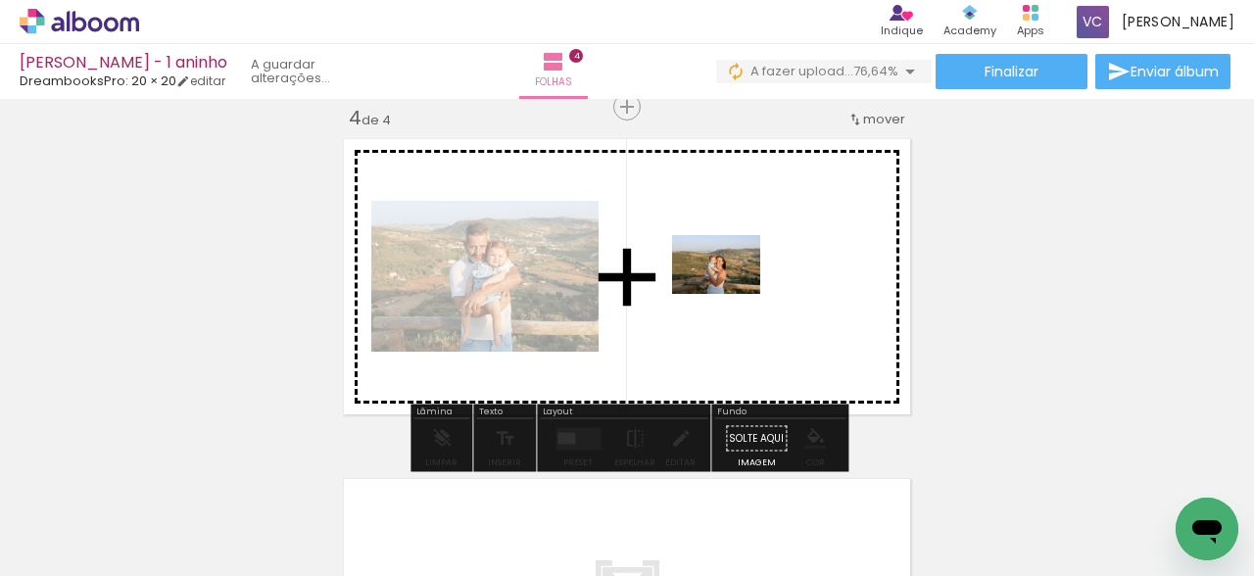
drag, startPoint x: 495, startPoint y: 523, endPoint x: 732, endPoint y: 286, distance: 335.2
click at [732, 286] on quentale-workspace at bounding box center [627, 288] width 1254 height 576
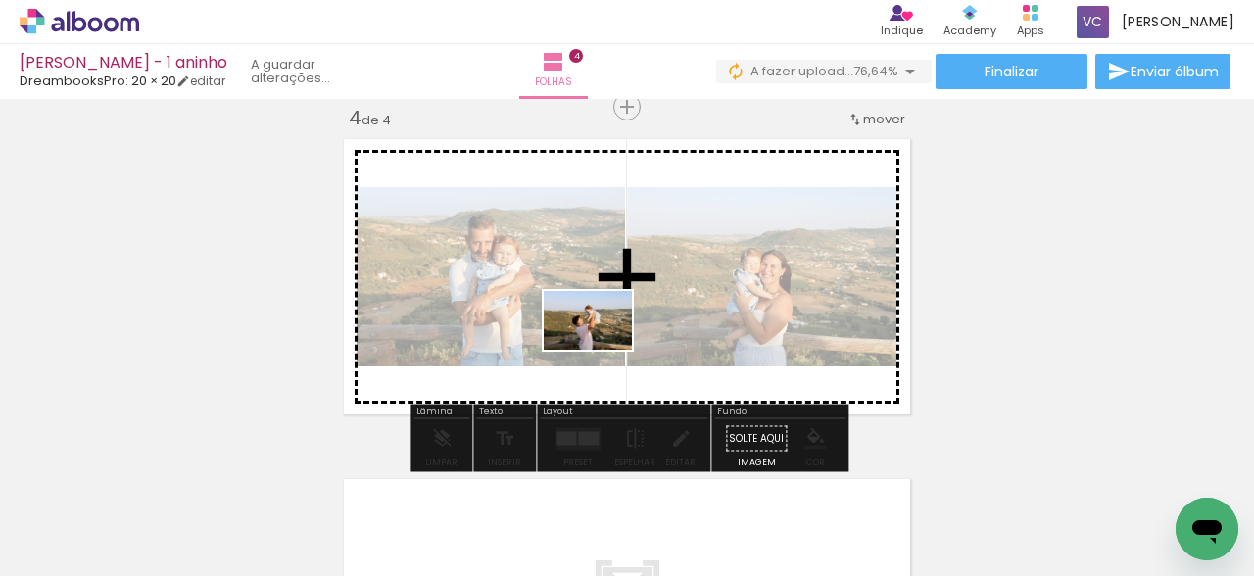
drag, startPoint x: 601, startPoint y: 533, endPoint x: 600, endPoint y: 349, distance: 184.1
click at [600, 349] on quentale-workspace at bounding box center [627, 288] width 1254 height 576
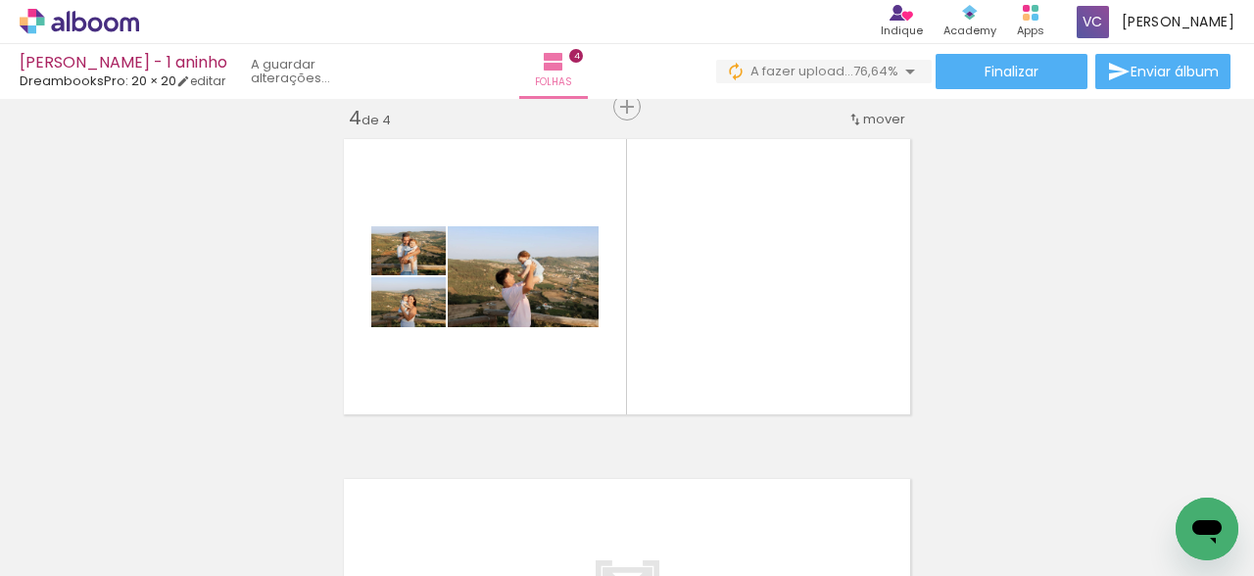
scroll to position [0, 2784]
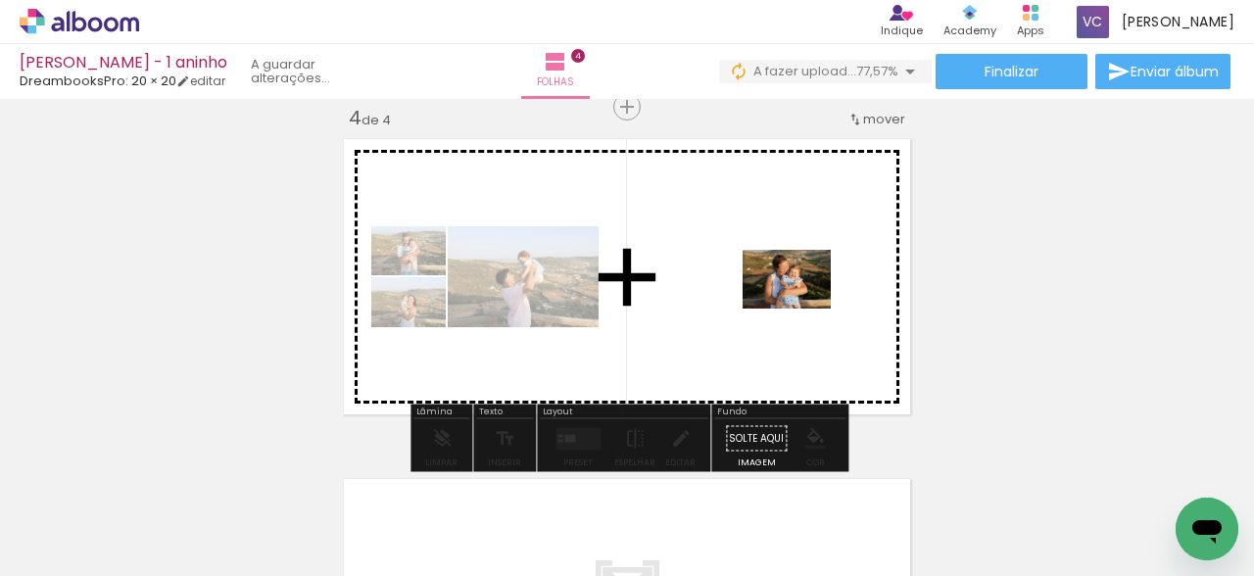
drag, startPoint x: 1043, startPoint y: 525, endPoint x: 801, endPoint y: 306, distance: 326.6
click at [801, 306] on quentale-workspace at bounding box center [627, 288] width 1254 height 576
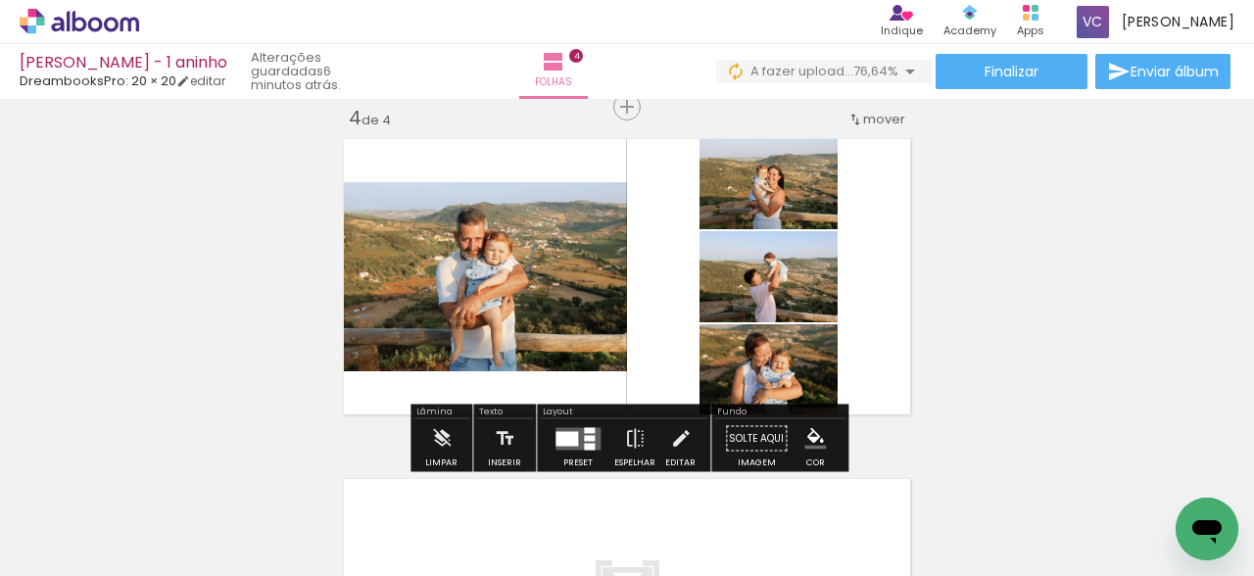
scroll to position [0, 3242]
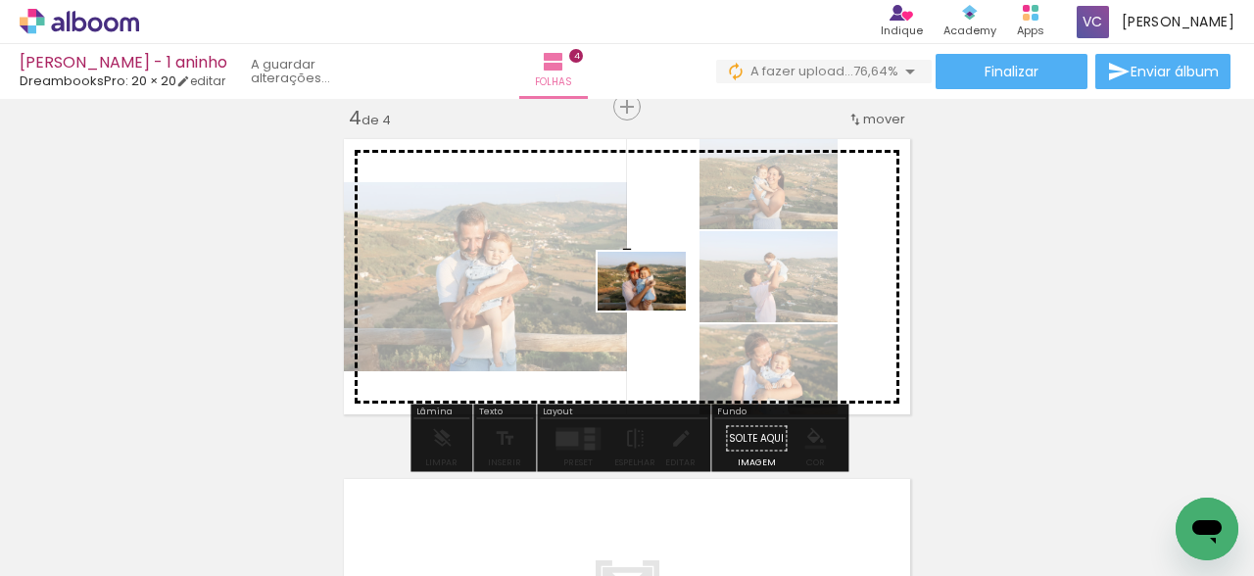
drag, startPoint x: 690, startPoint y: 523, endPoint x: 655, endPoint y: 306, distance: 220.3
click at [655, 306] on quentale-workspace at bounding box center [627, 288] width 1254 height 576
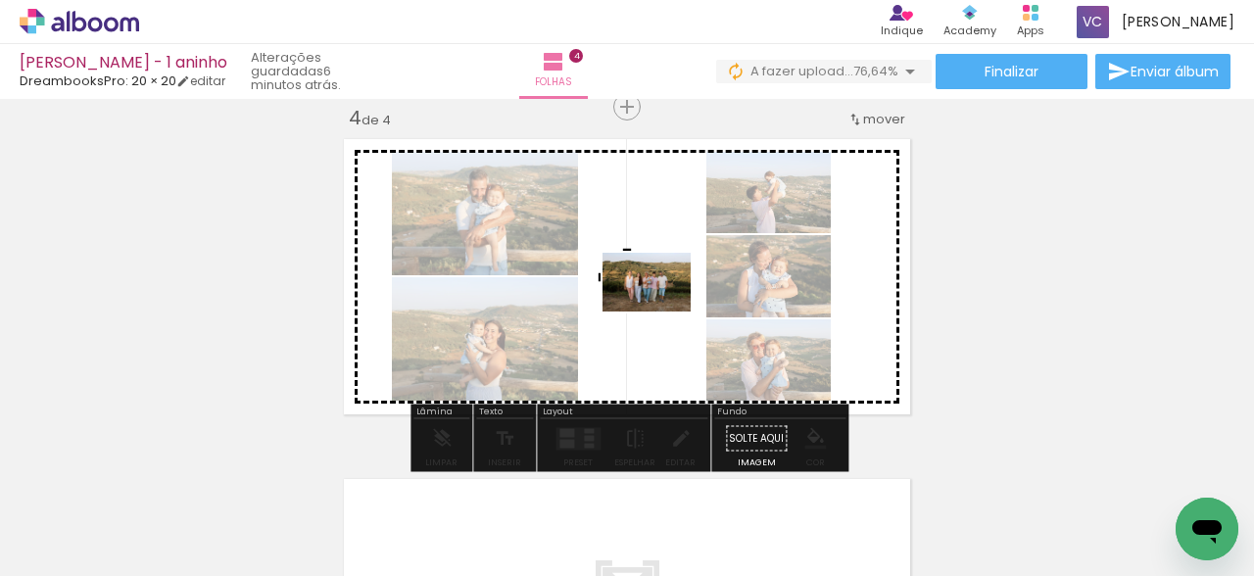
drag, startPoint x: 810, startPoint y: 516, endPoint x: 660, endPoint y: 306, distance: 258.4
click at [660, 306] on quentale-workspace at bounding box center [627, 288] width 1254 height 576
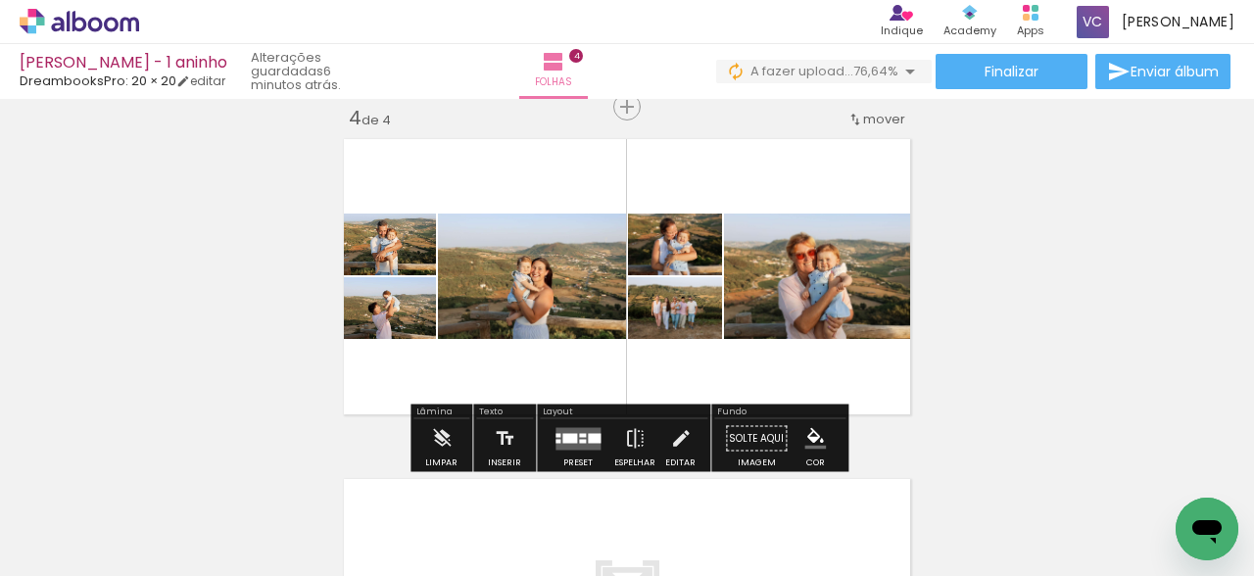
click at [573, 440] on quentale-layouter at bounding box center [577, 438] width 45 height 23
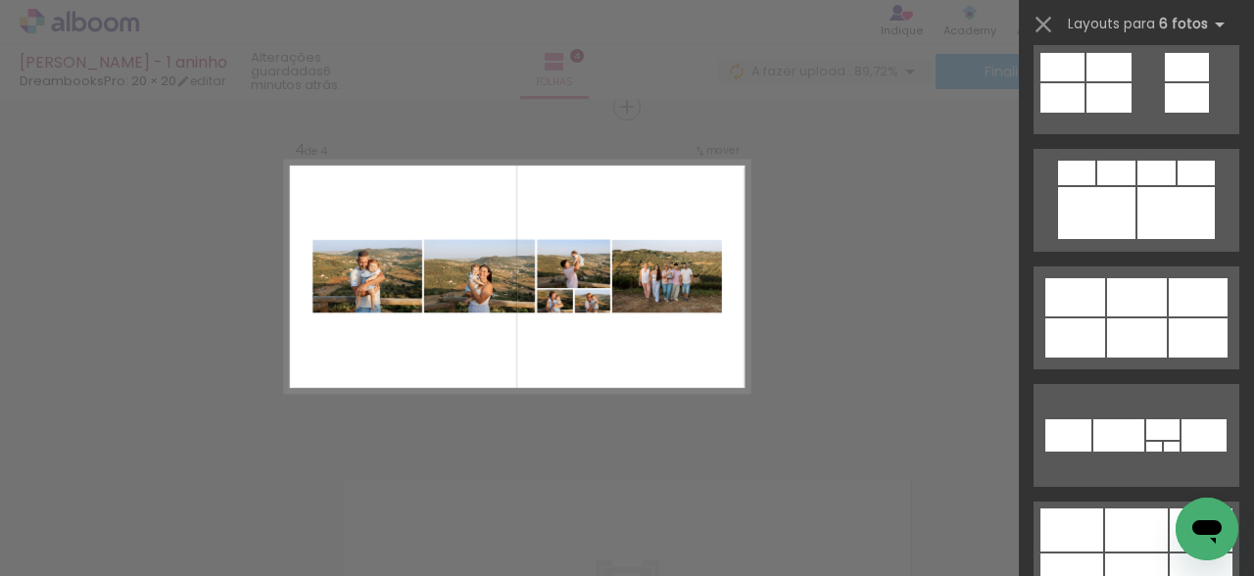
scroll to position [4626, 0]
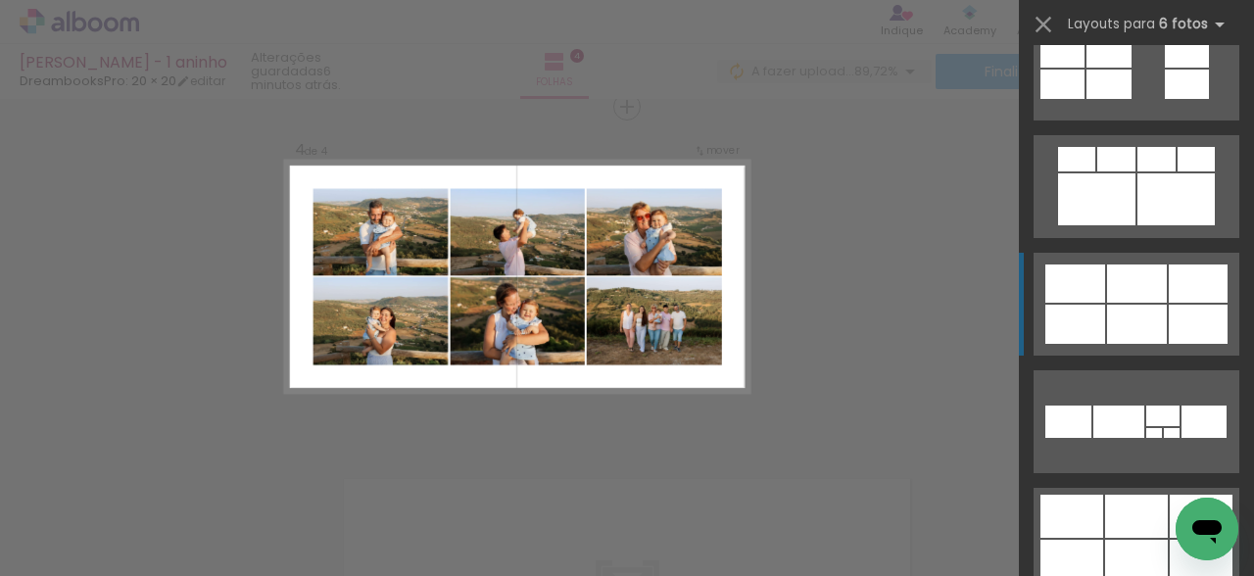
click at [1146, 282] on div at bounding box center [1137, 283] width 60 height 38
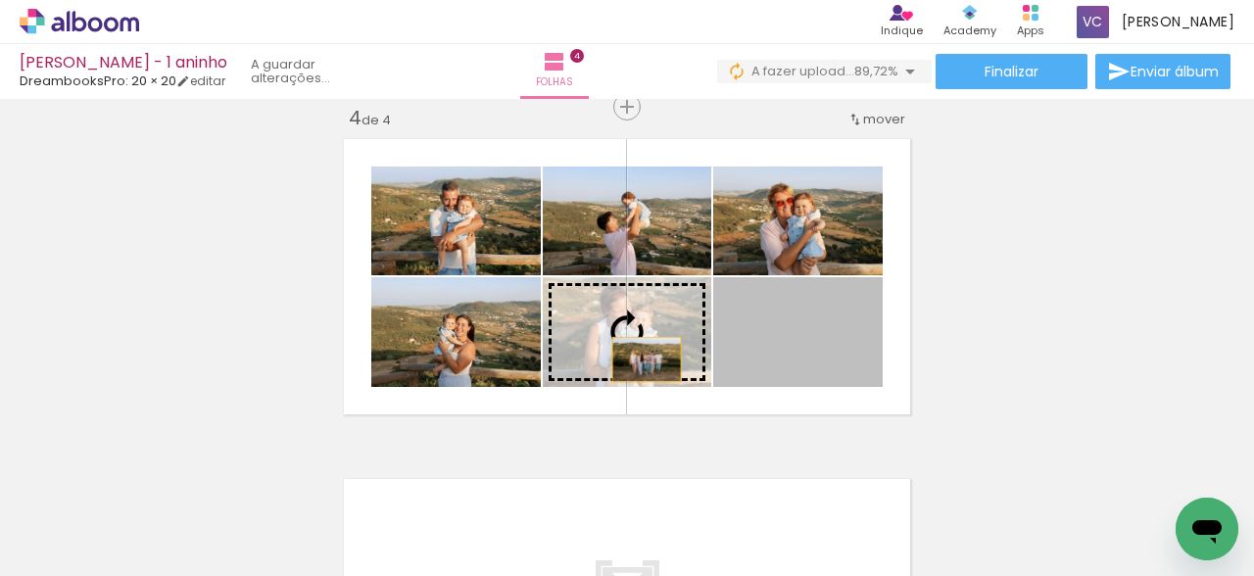
drag, startPoint x: 831, startPoint y: 366, endPoint x: 646, endPoint y: 356, distance: 185.4
click at [0, 0] on slot at bounding box center [0, 0] width 0 height 0
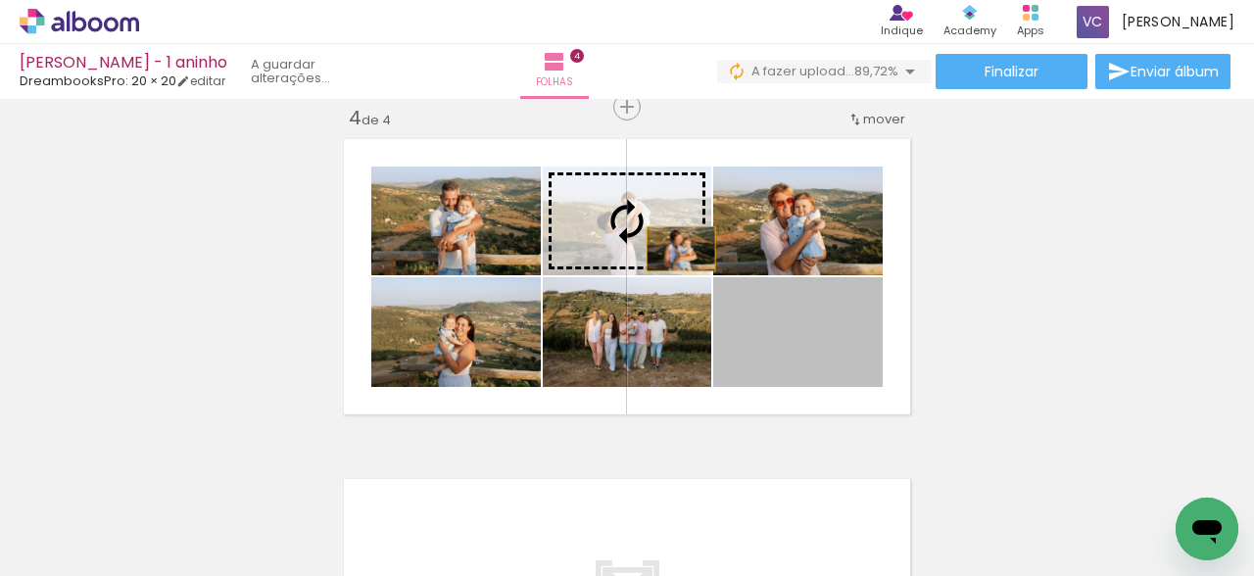
scroll to position [0, 3242]
drag, startPoint x: 845, startPoint y: 355, endPoint x: 651, endPoint y: 231, distance: 229.8
click at [0, 0] on slot at bounding box center [0, 0] width 0 height 0
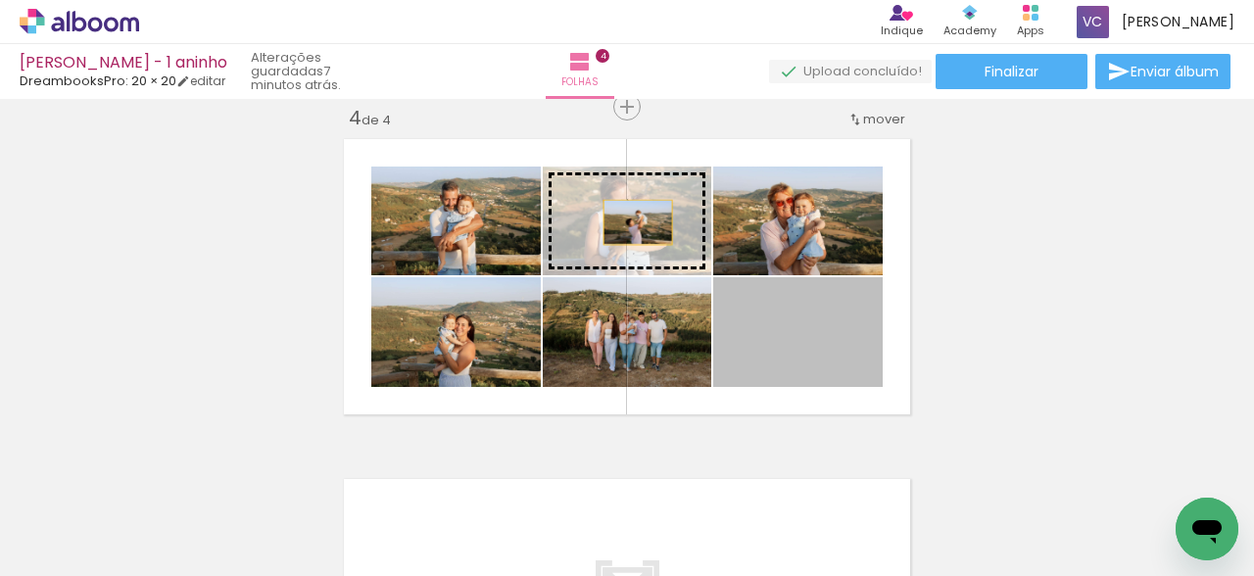
drag, startPoint x: 829, startPoint y: 341, endPoint x: 638, endPoint y: 218, distance: 226.8
click at [0, 0] on slot at bounding box center [0, 0] width 0 height 0
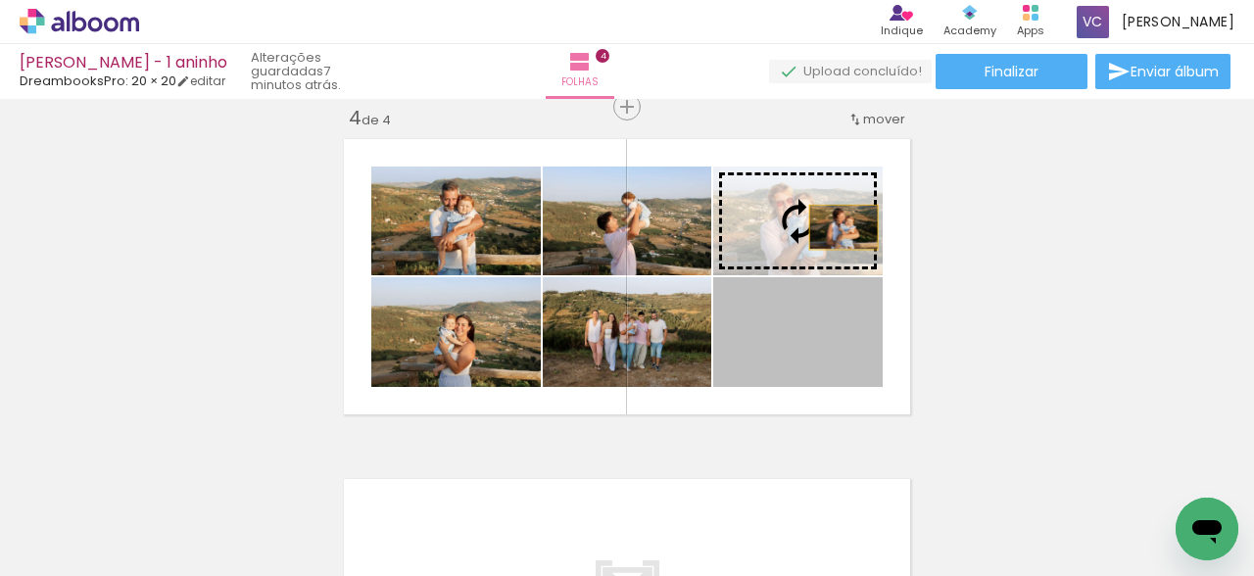
drag, startPoint x: 841, startPoint y: 353, endPoint x: 842, endPoint y: 226, distance: 126.3
click at [0, 0] on slot at bounding box center [0, 0] width 0 height 0
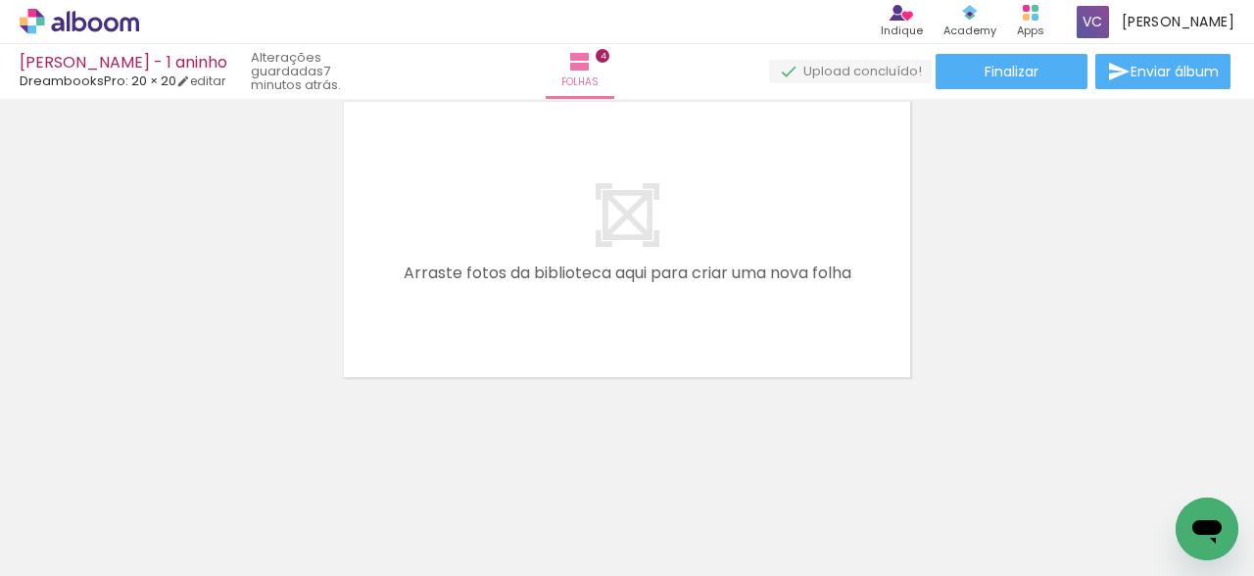
scroll to position [0, 3924]
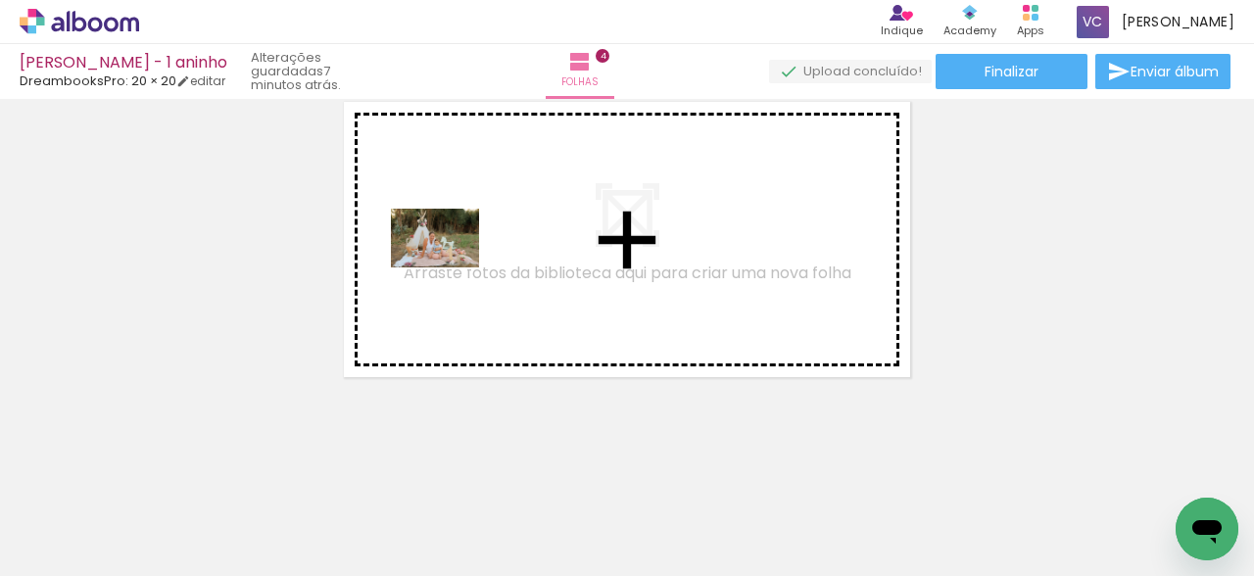
drag, startPoint x: 349, startPoint y: 517, endPoint x: 443, endPoint y: 276, distance: 258.6
click at [447, 261] on quentale-workspace at bounding box center [627, 288] width 1254 height 576
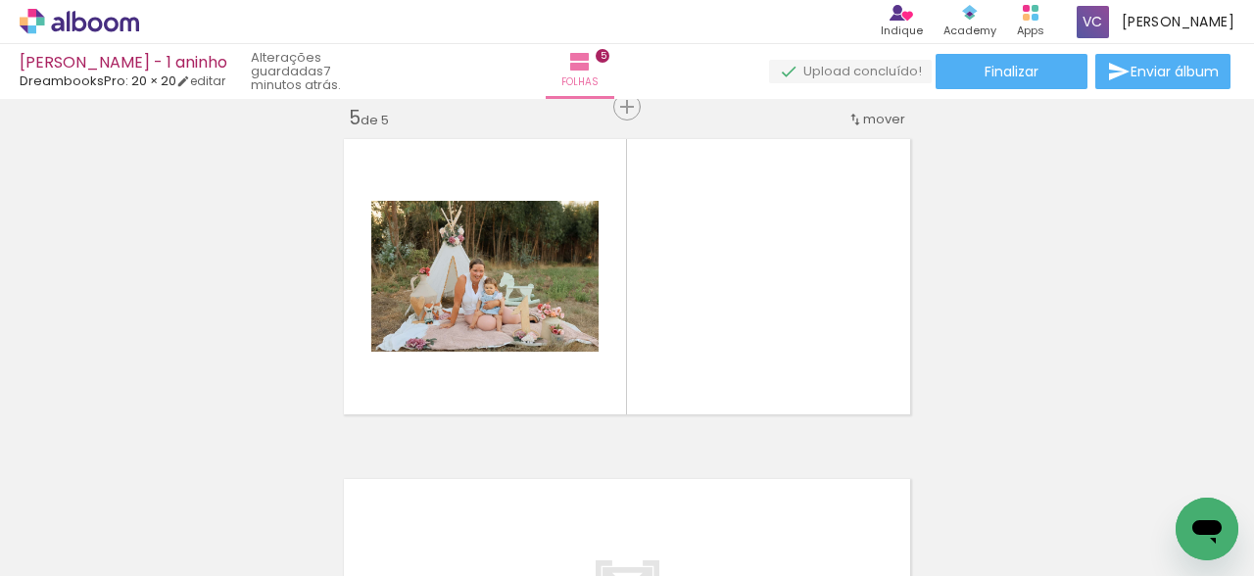
scroll to position [1384, 0]
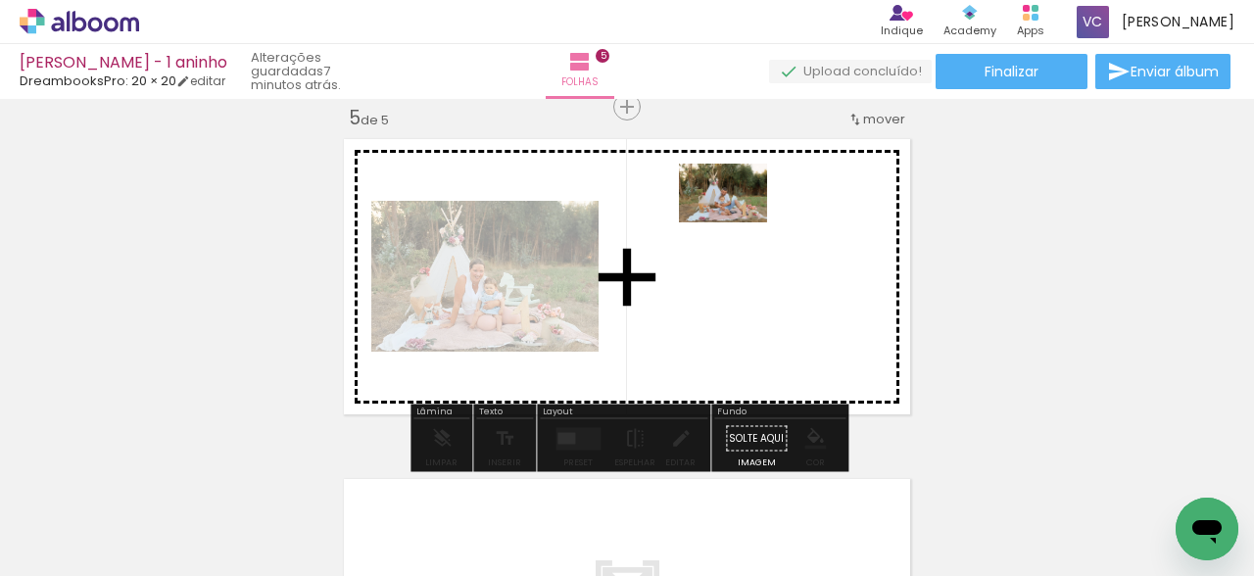
drag, startPoint x: 565, startPoint y: 525, endPoint x: 737, endPoint y: 217, distance: 352.5
click at [737, 217] on quentale-workspace at bounding box center [627, 288] width 1254 height 576
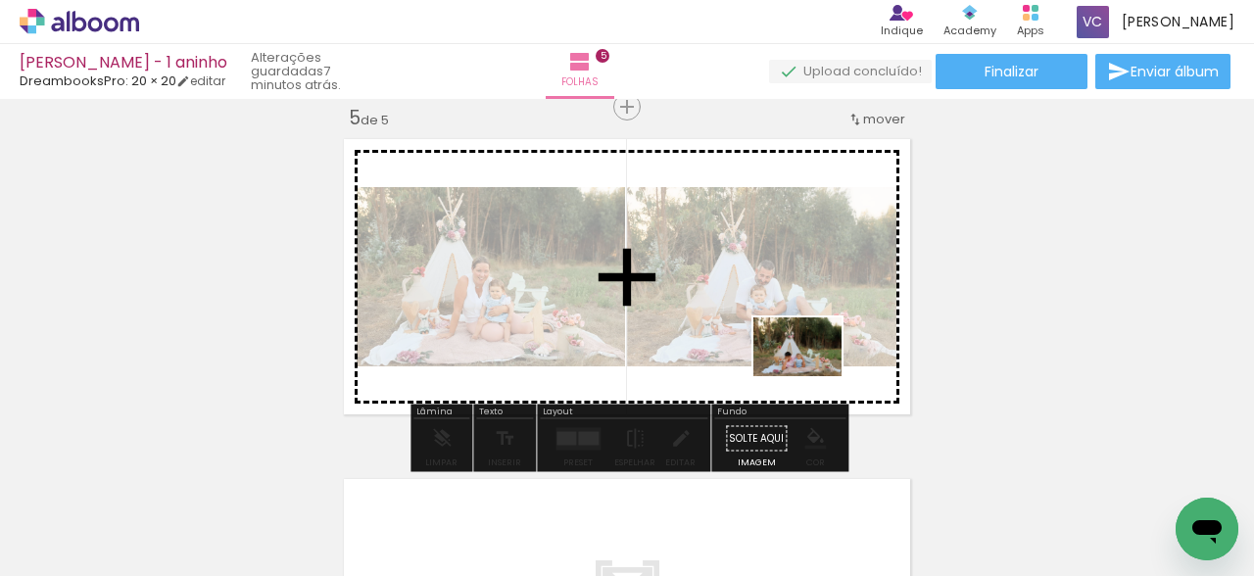
drag, startPoint x: 881, startPoint y: 519, endPoint x: 810, endPoint y: 372, distance: 163.4
click at [810, 372] on quentale-workspace at bounding box center [627, 288] width 1254 height 576
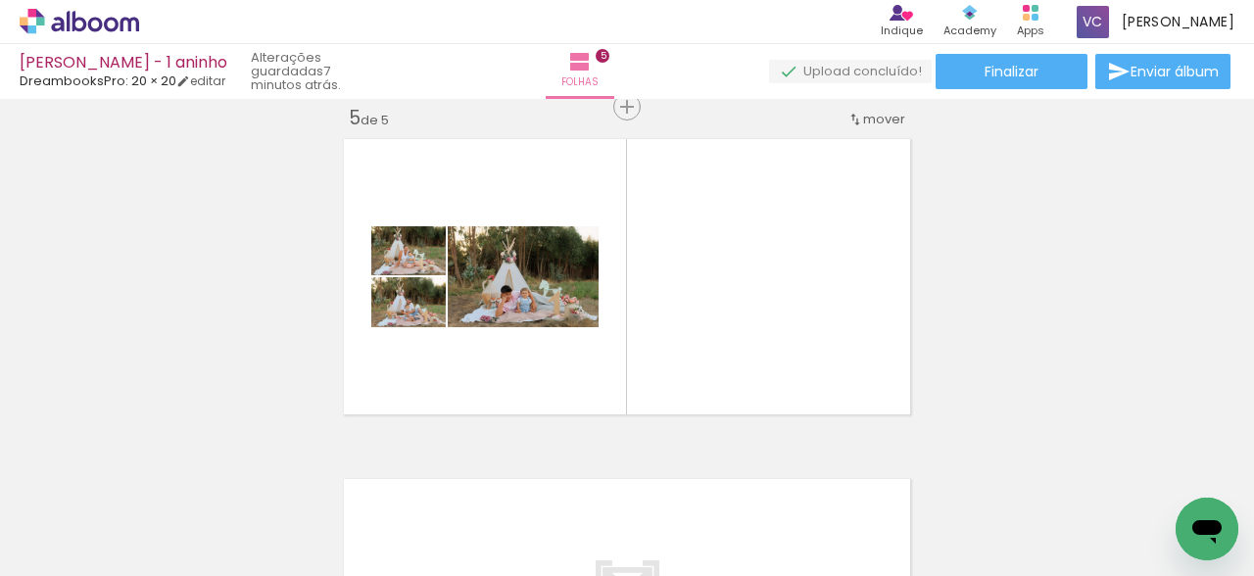
scroll to position [0, 4375]
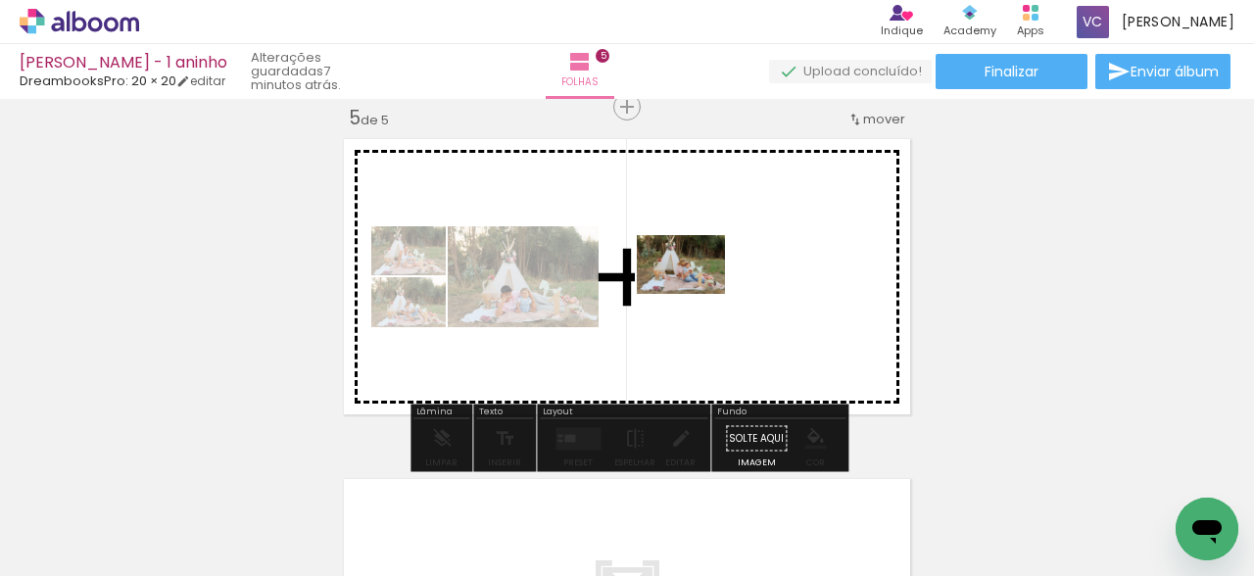
drag, startPoint x: 666, startPoint y: 524, endPoint x: 695, endPoint y: 294, distance: 232.0
click at [695, 294] on quentale-workspace at bounding box center [627, 288] width 1254 height 576
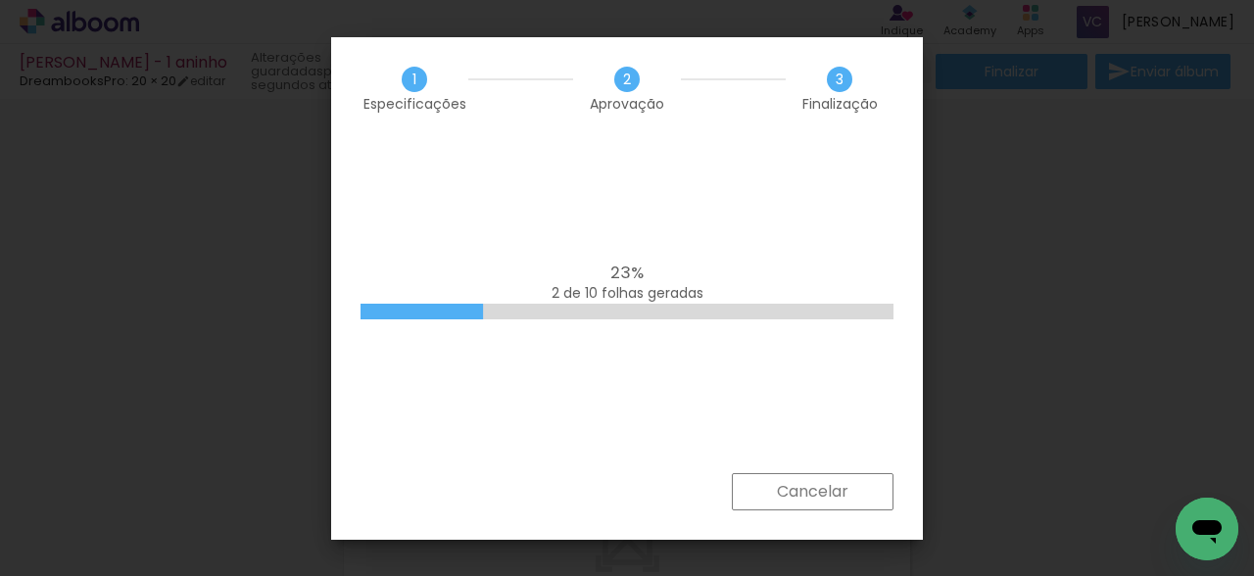
scroll to position [0, 8265]
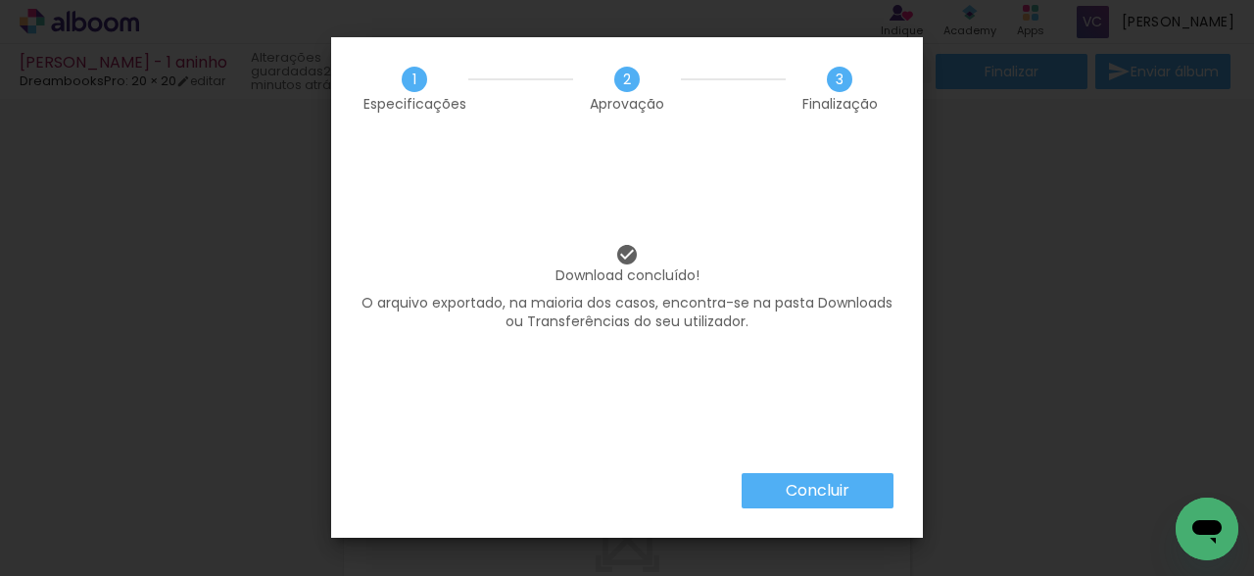
scroll to position [0, 8265]
click at [0, 0] on slot "Concluir" at bounding box center [0, 0] width 0 height 0
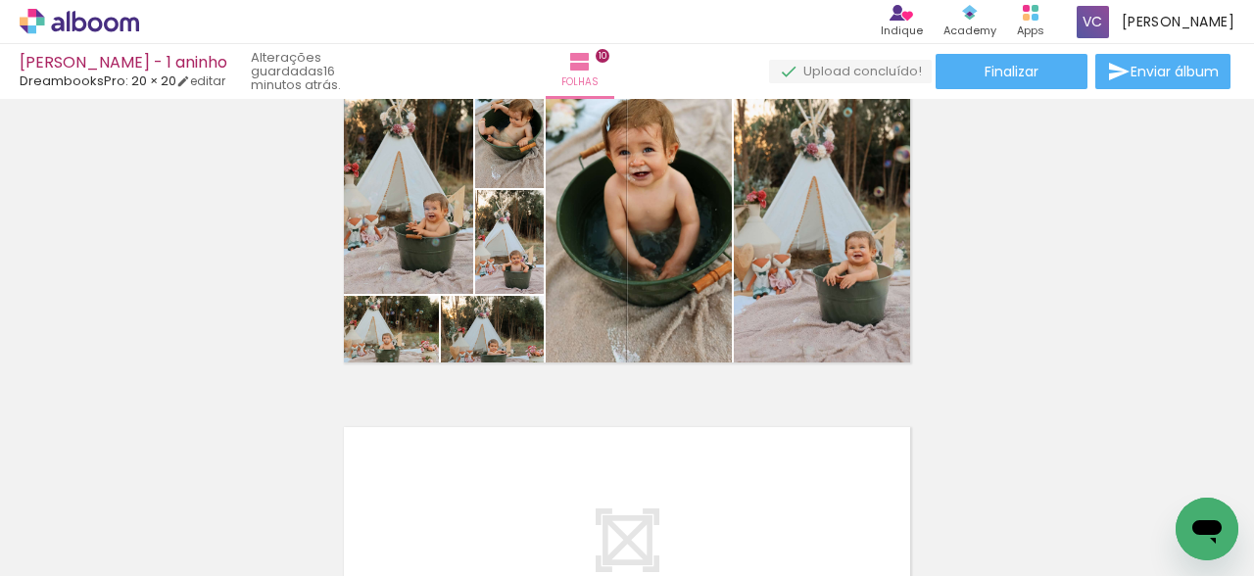
scroll to position [0, 8265]
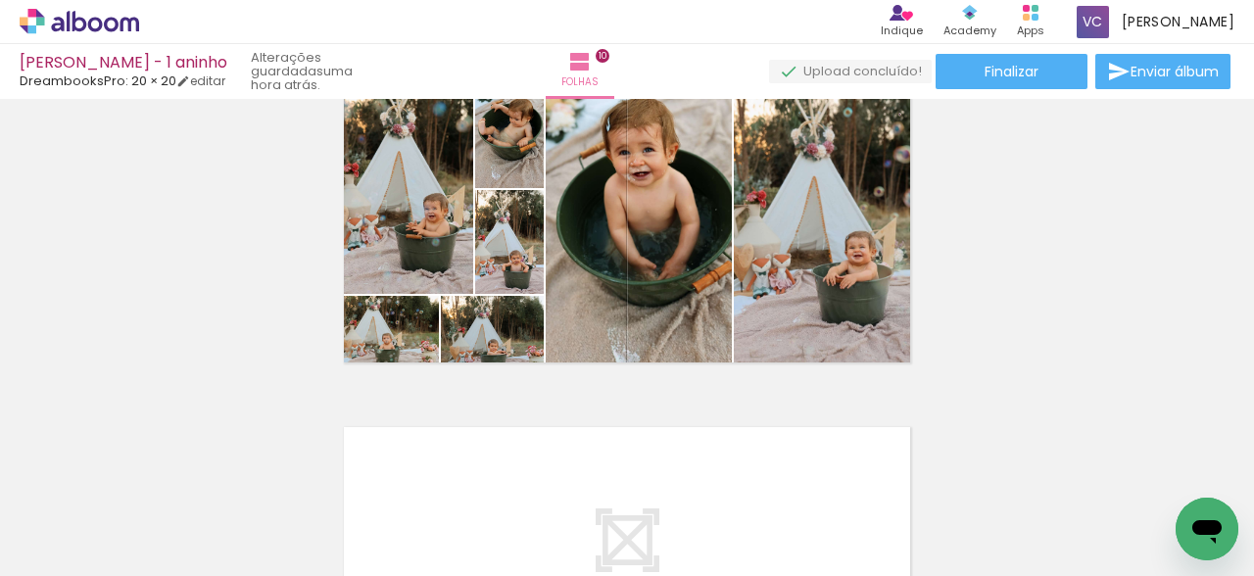
scroll to position [0, 8265]
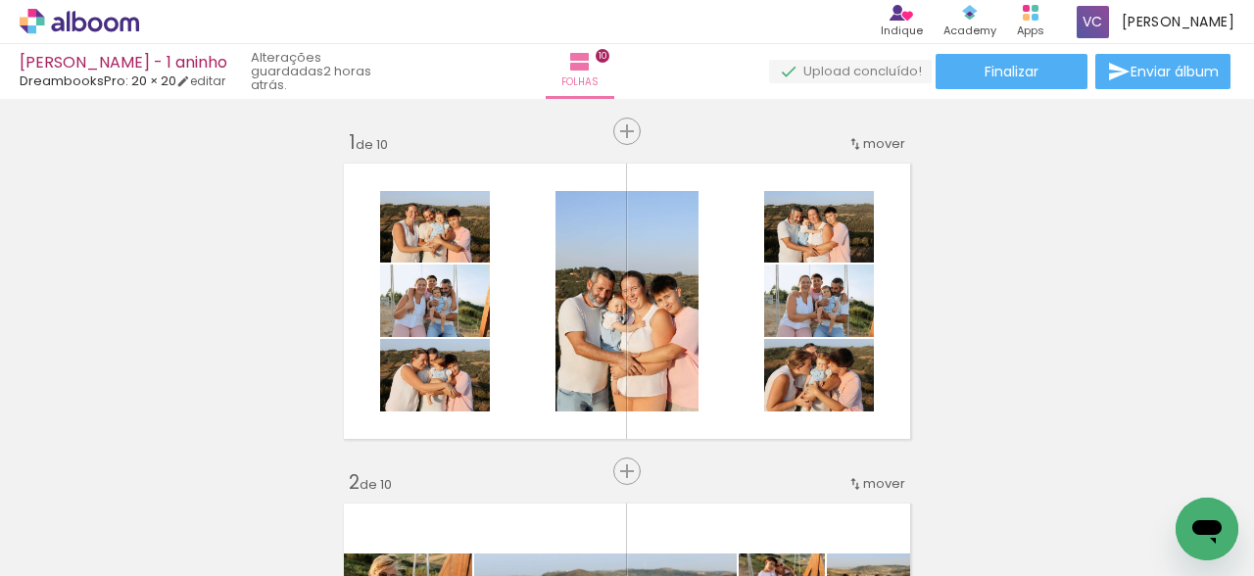
scroll to position [0, 8265]
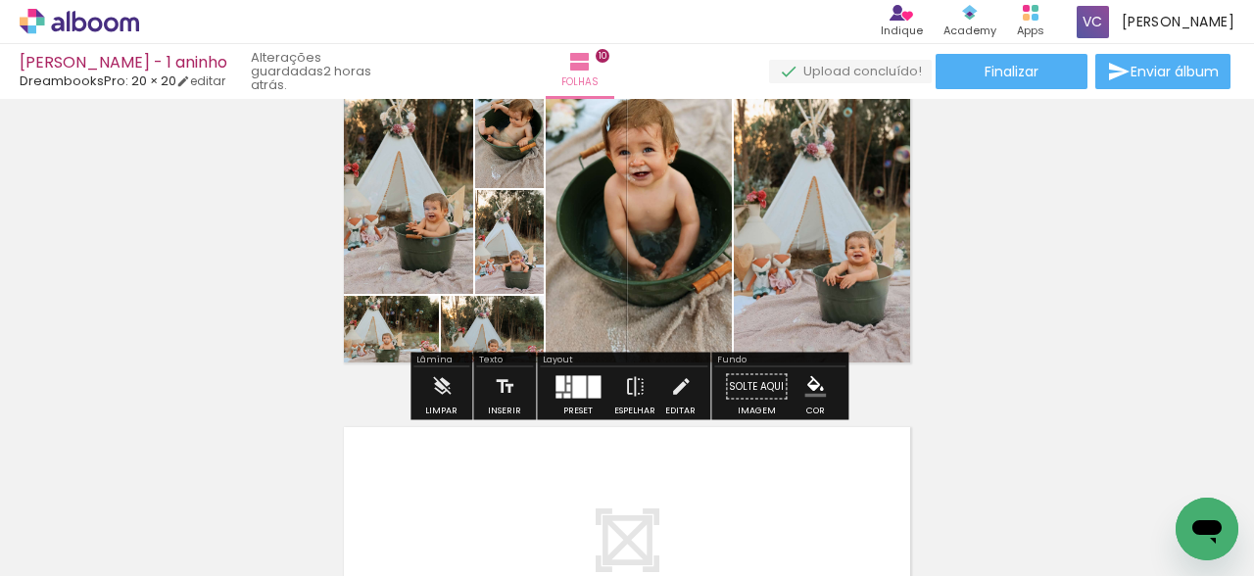
click at [61, 18] on icon at bounding box center [79, 21] width 119 height 25
